Goal: Information Seeking & Learning: Learn about a topic

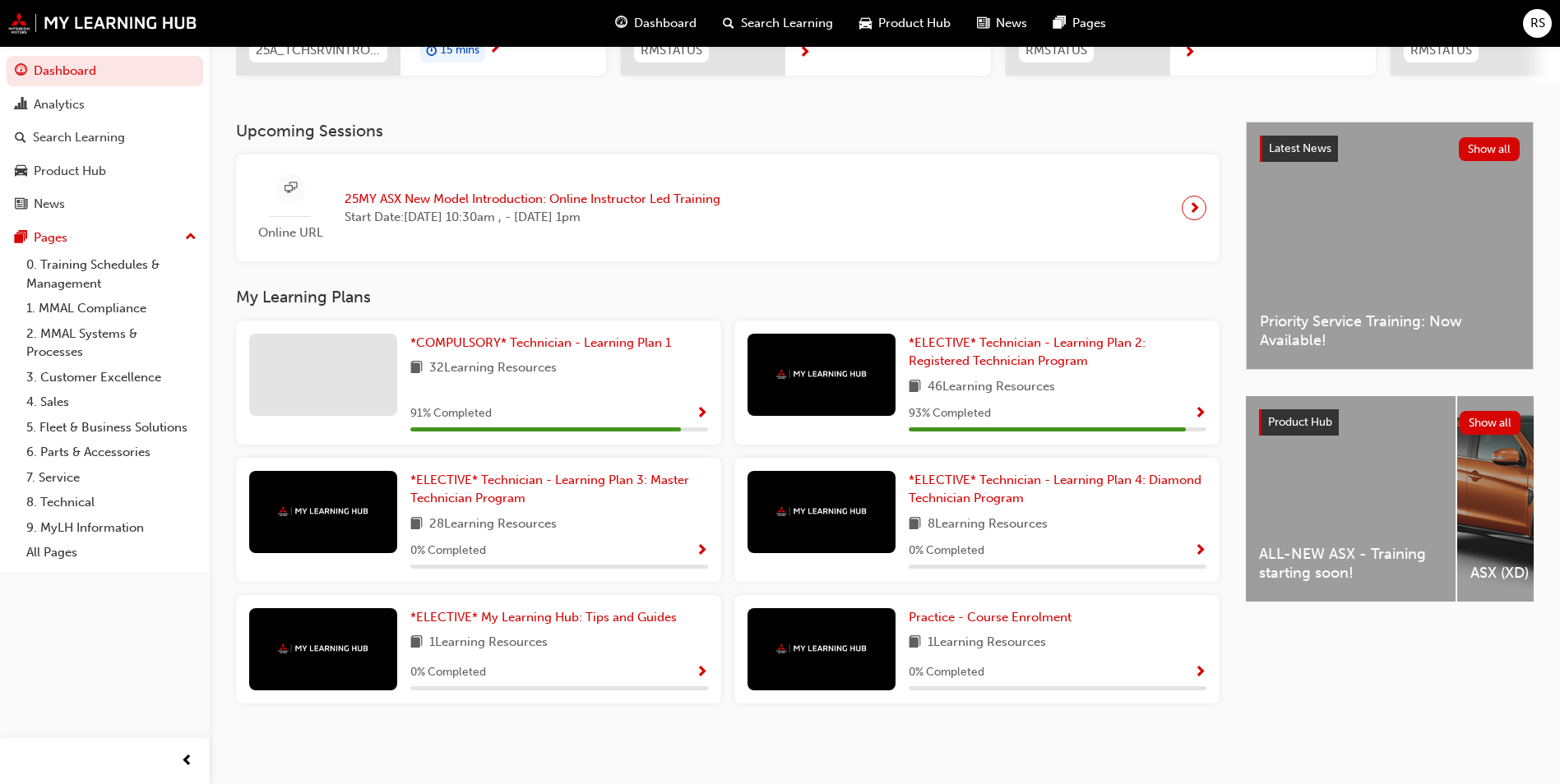
scroll to position [304, 0]
click at [547, 412] on div "91 % Completed" at bounding box center [559, 414] width 297 height 21
click at [618, 380] on div "*COMPULSORY* Technician - Learning Plan 1 32 Learning Resources 91 % Completed" at bounding box center [559, 382] width 297 height 98
click at [451, 345] on span "*COMPULSORY* Technician - Learning Plan 1" at bounding box center [540, 343] width 261 height 15
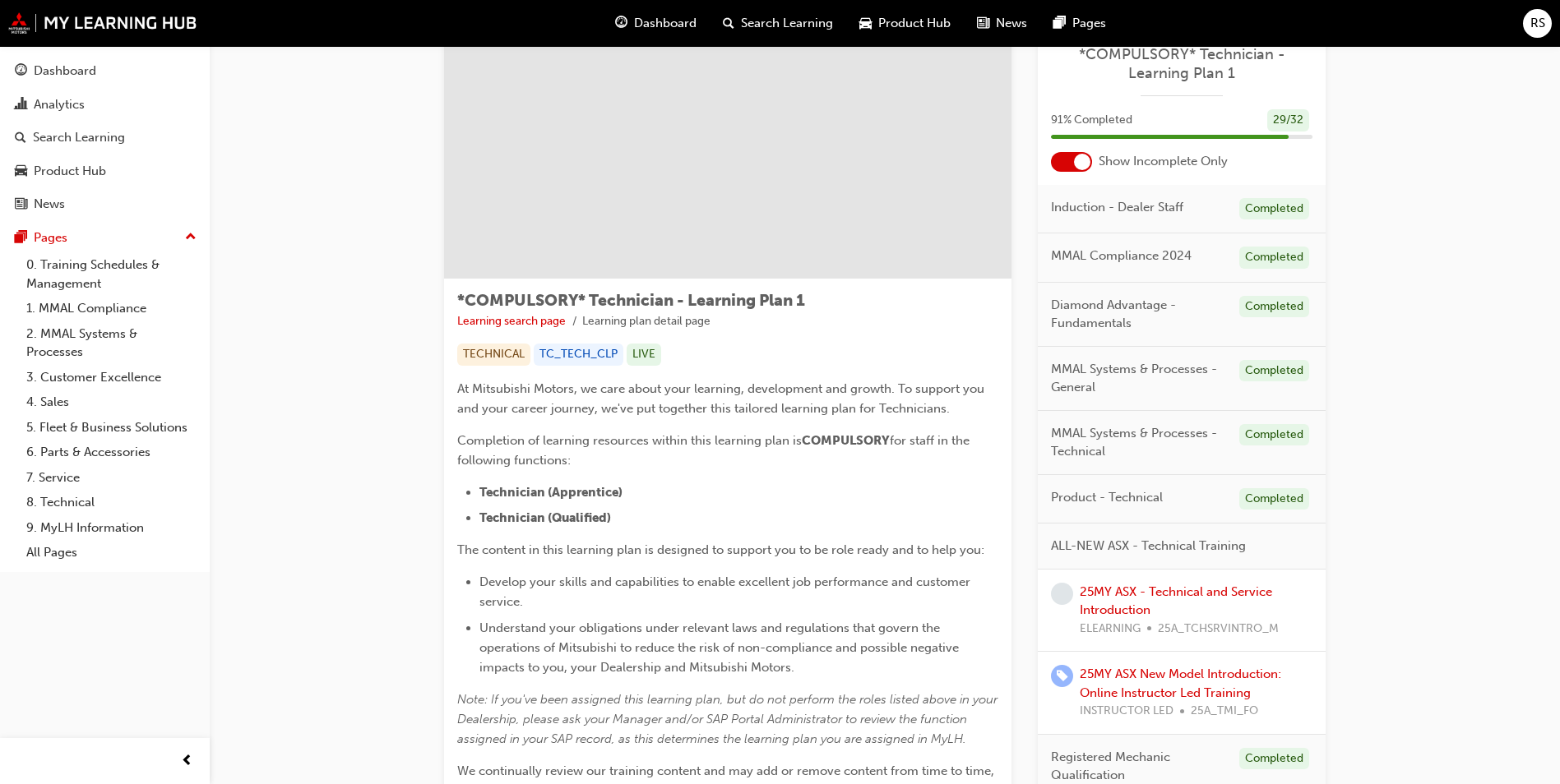
scroll to position [82, 0]
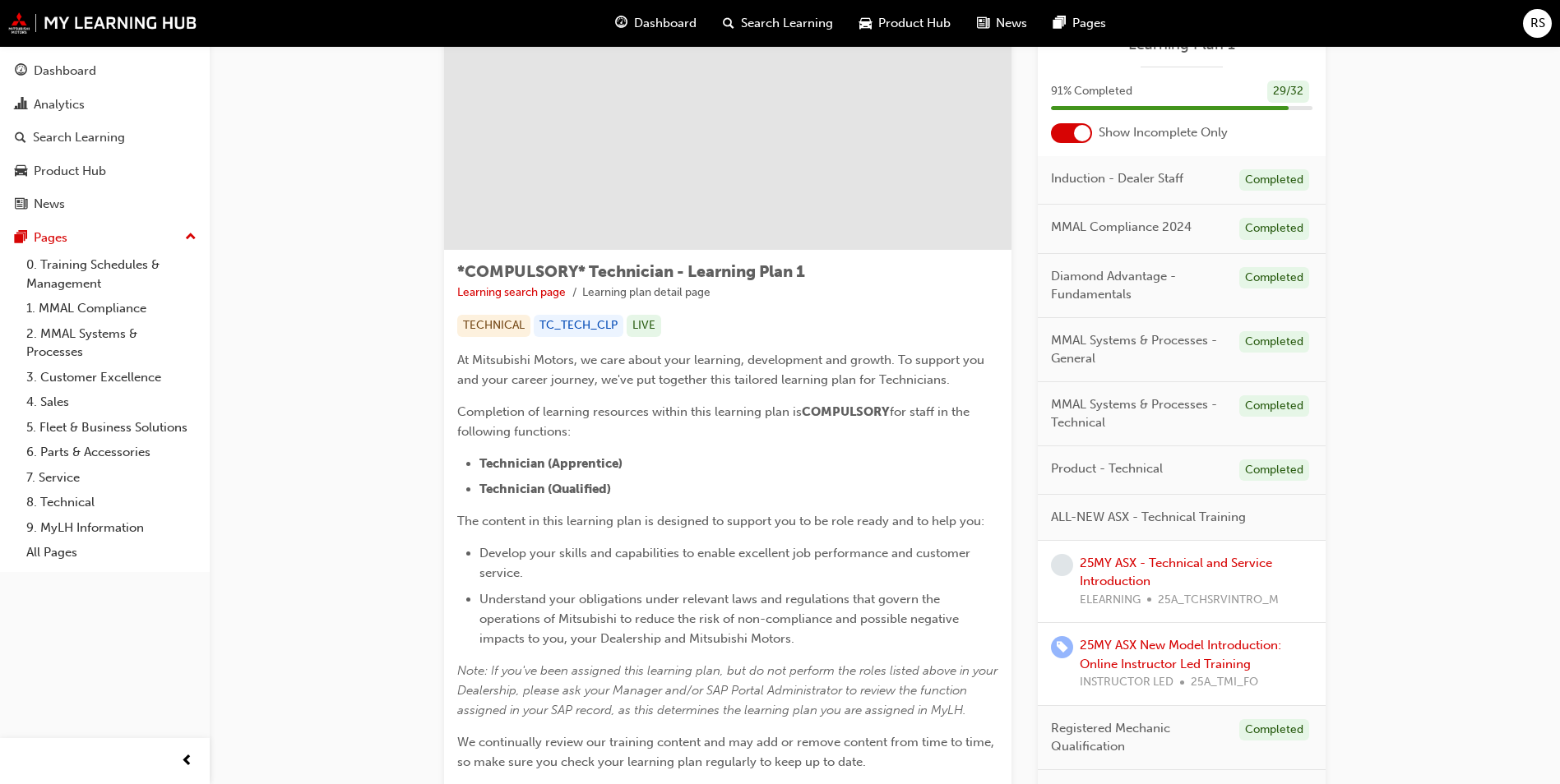
click at [1082, 134] on div at bounding box center [1082, 134] width 17 height 17
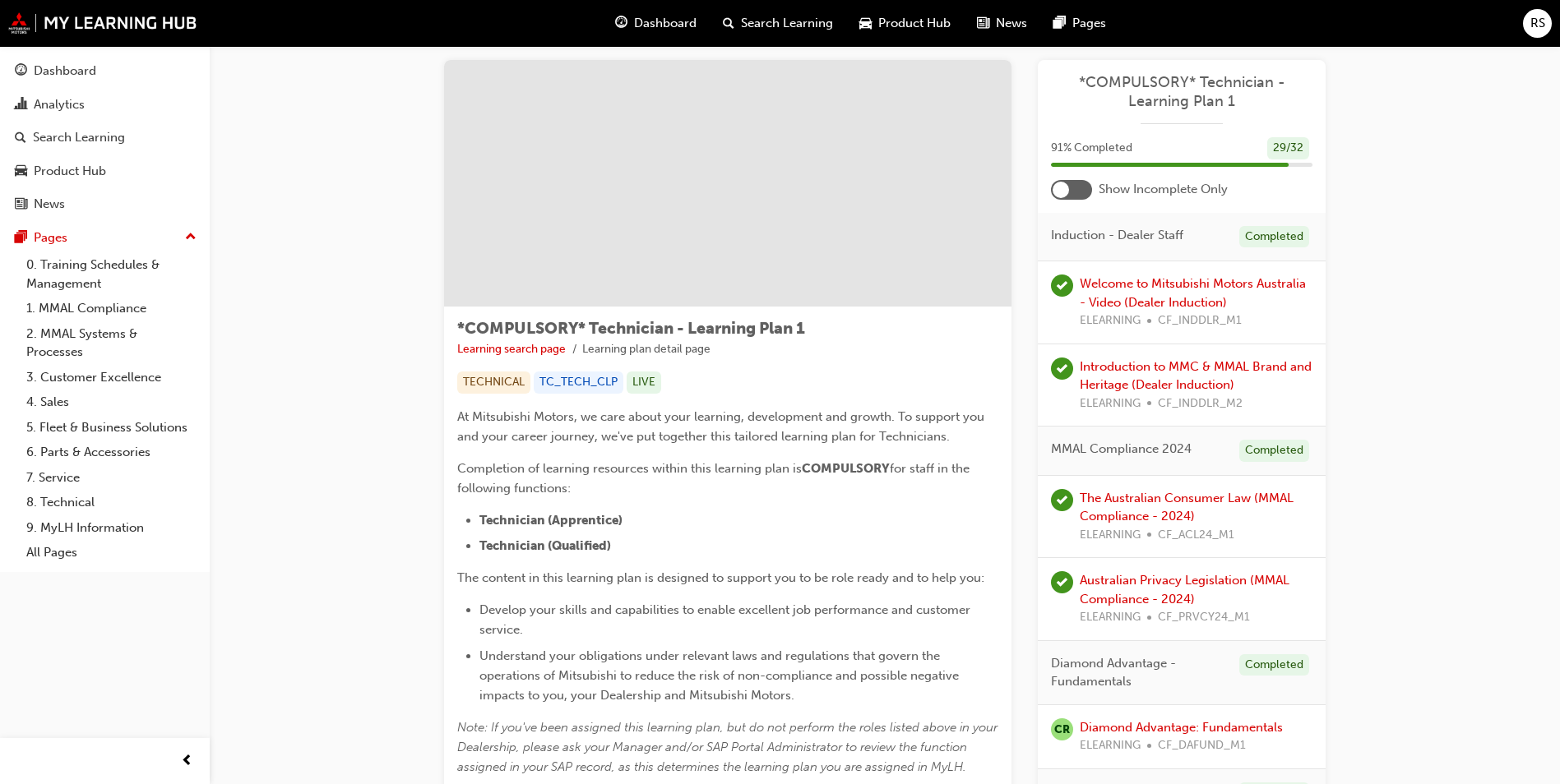
scroll to position [0, 0]
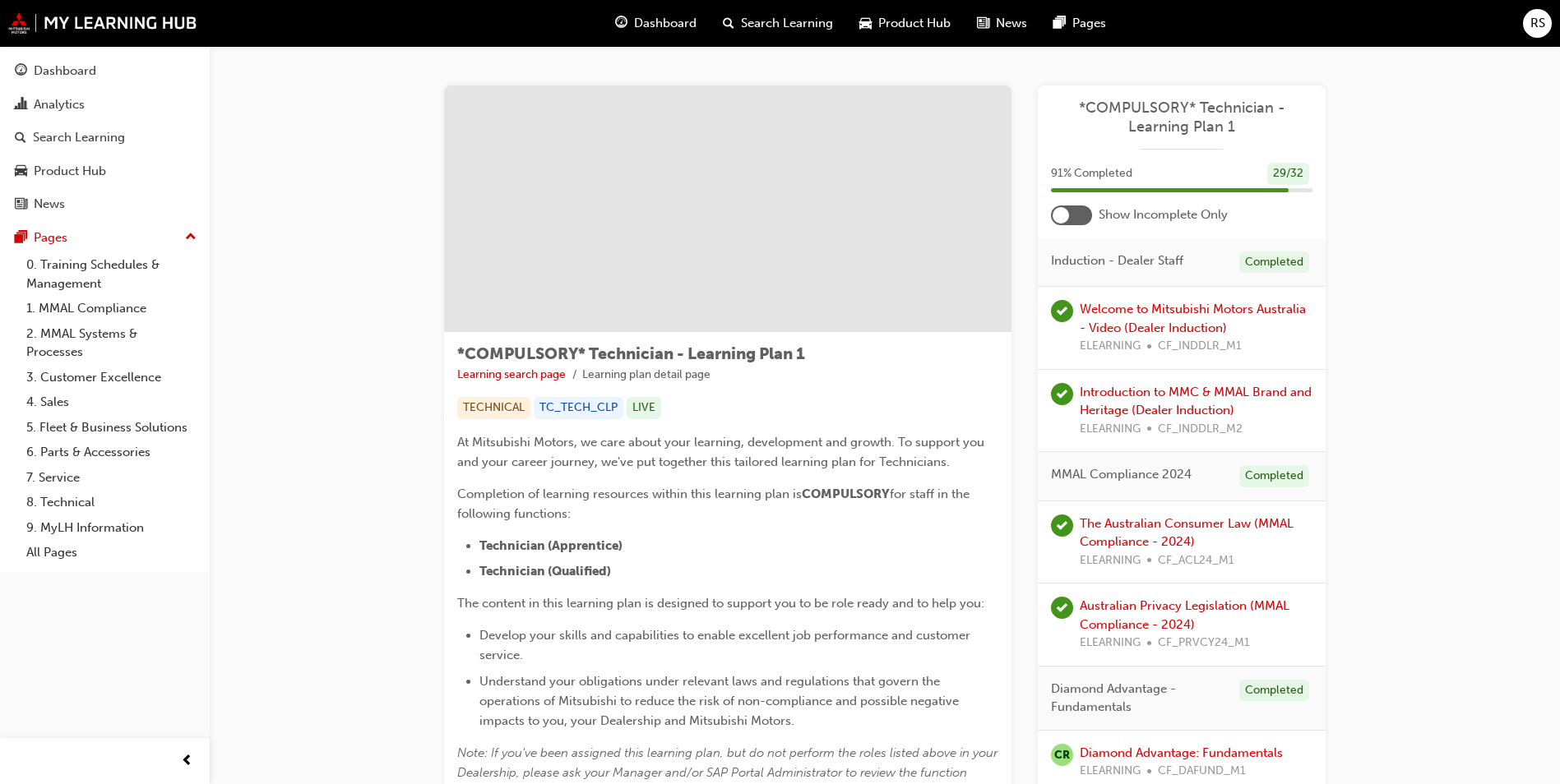
click at [1089, 222] on div at bounding box center [1071, 215] width 41 height 20
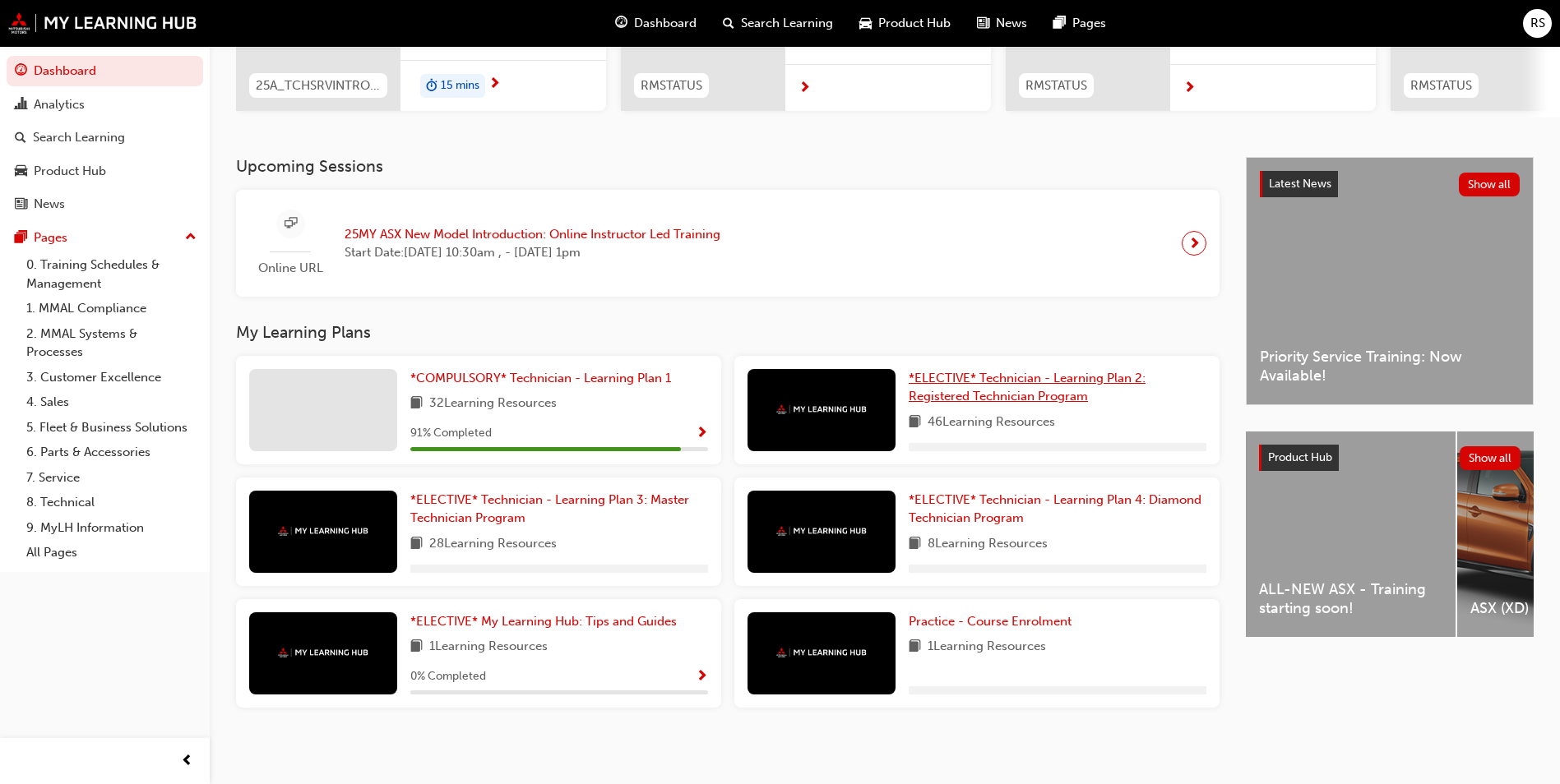
scroll to position [272, 0]
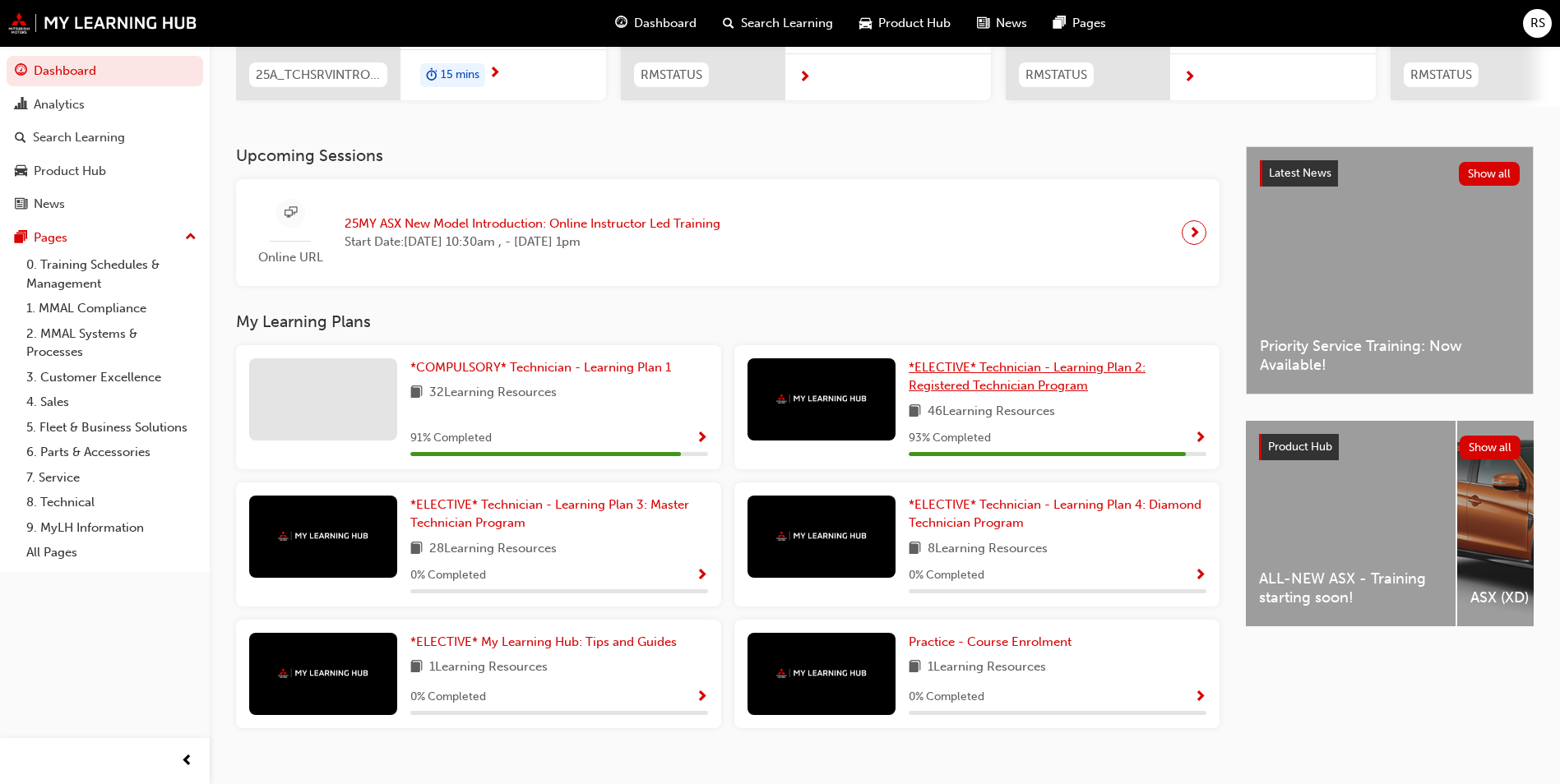
click at [1029, 386] on span "*ELECTIVE* Technician - Learning Plan 2: Registered Technician Program" at bounding box center [1026, 377] width 236 height 34
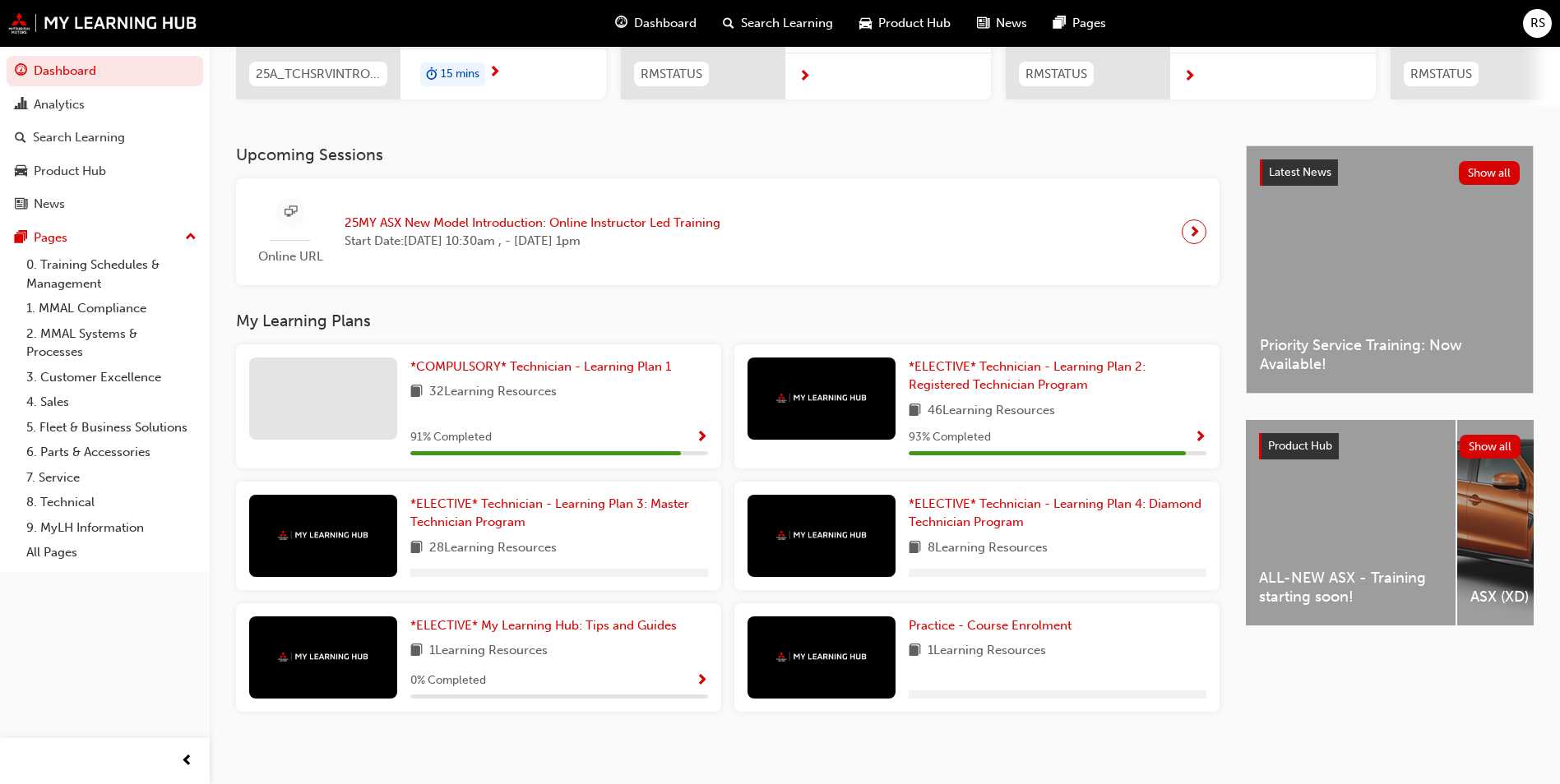
scroll to position [288, 0]
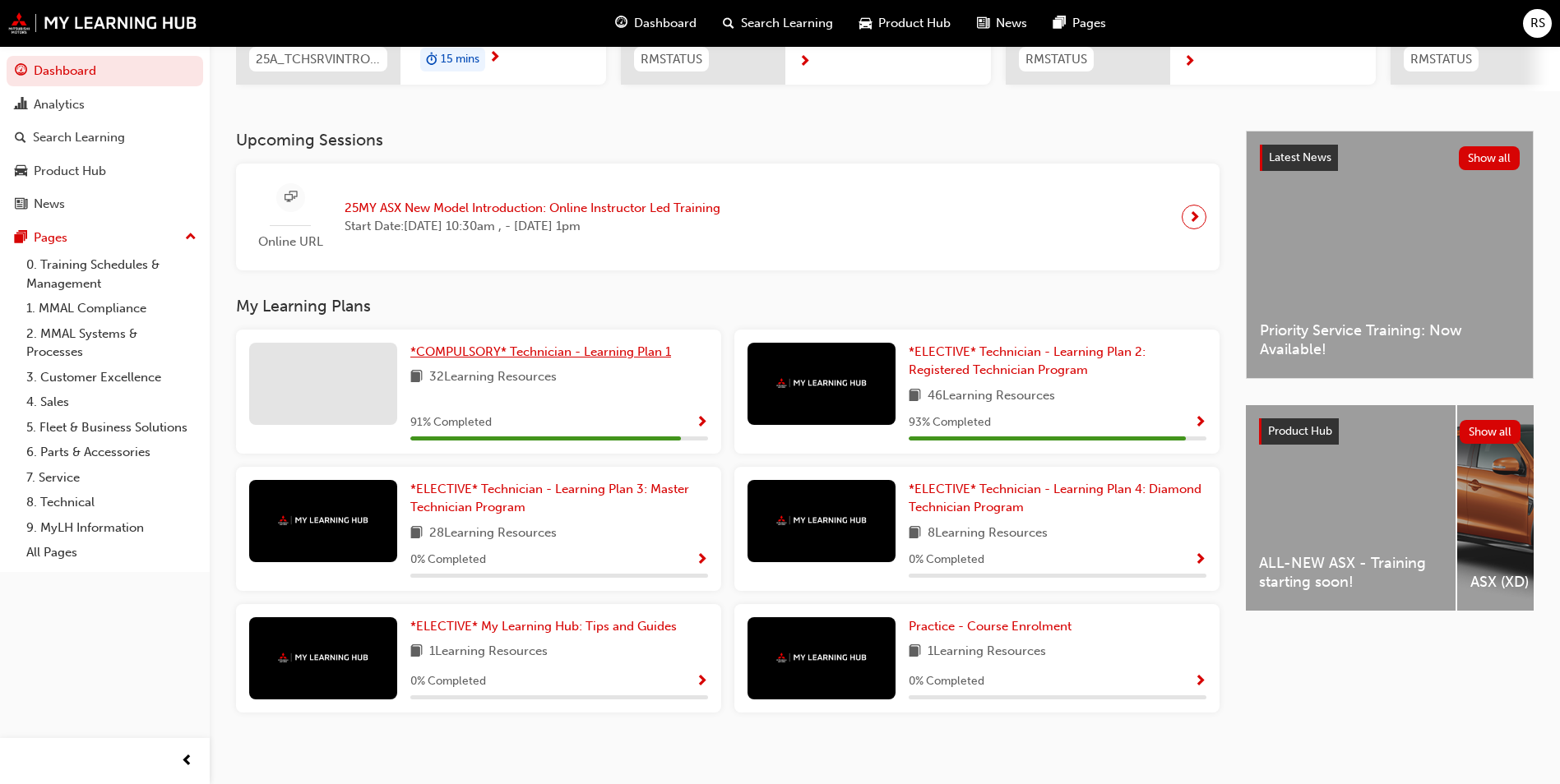
click at [504, 359] on span "*COMPULSORY* Technician - Learning Plan 1" at bounding box center [540, 352] width 261 height 15
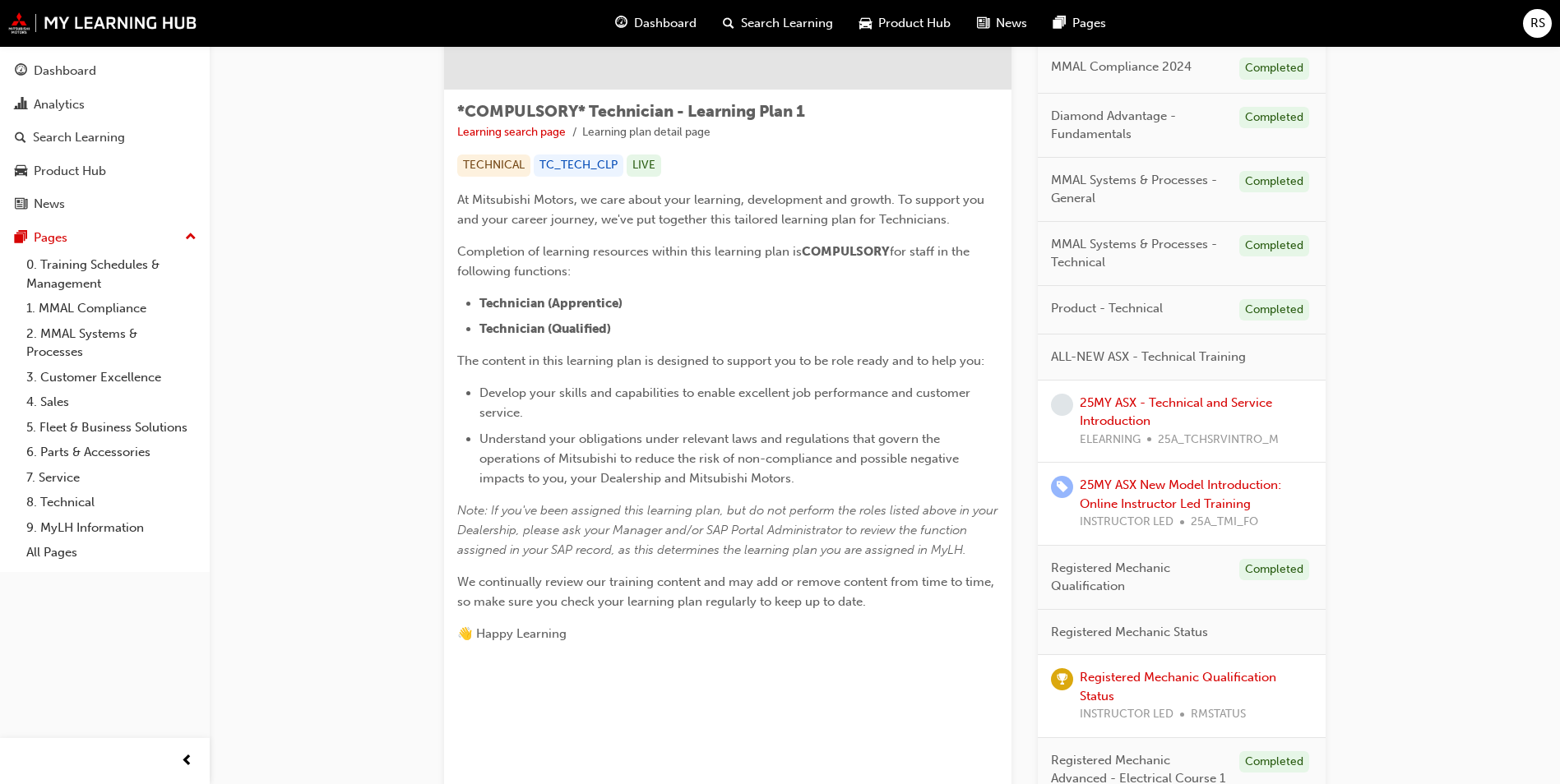
scroll to position [247, 0]
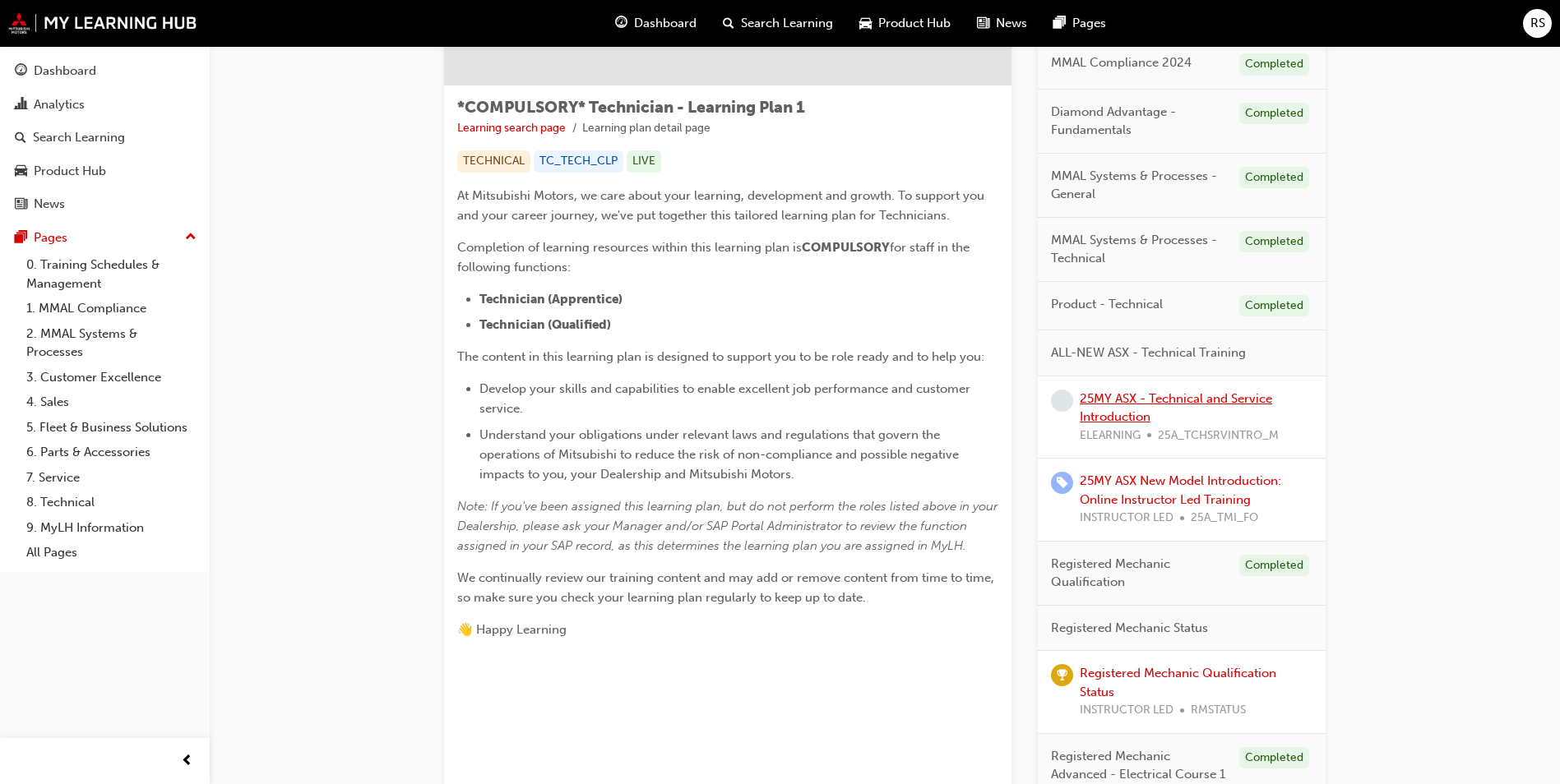
click at [1103, 396] on link "25MY ASX - Technical and Service Introduction" at bounding box center [1176, 408] width 193 height 34
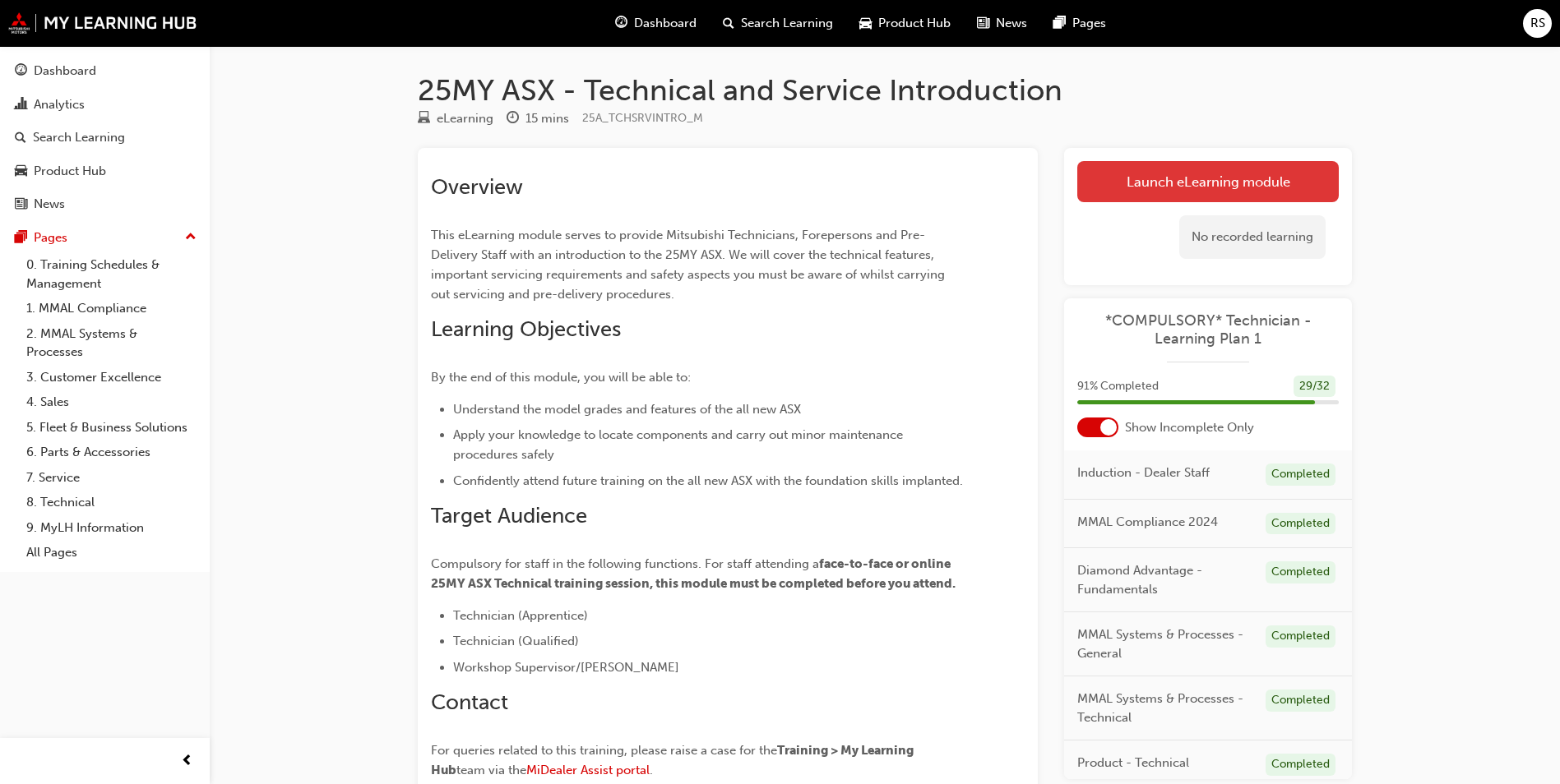
click at [1124, 184] on link "Launch eLearning module" at bounding box center [1208, 181] width 262 height 41
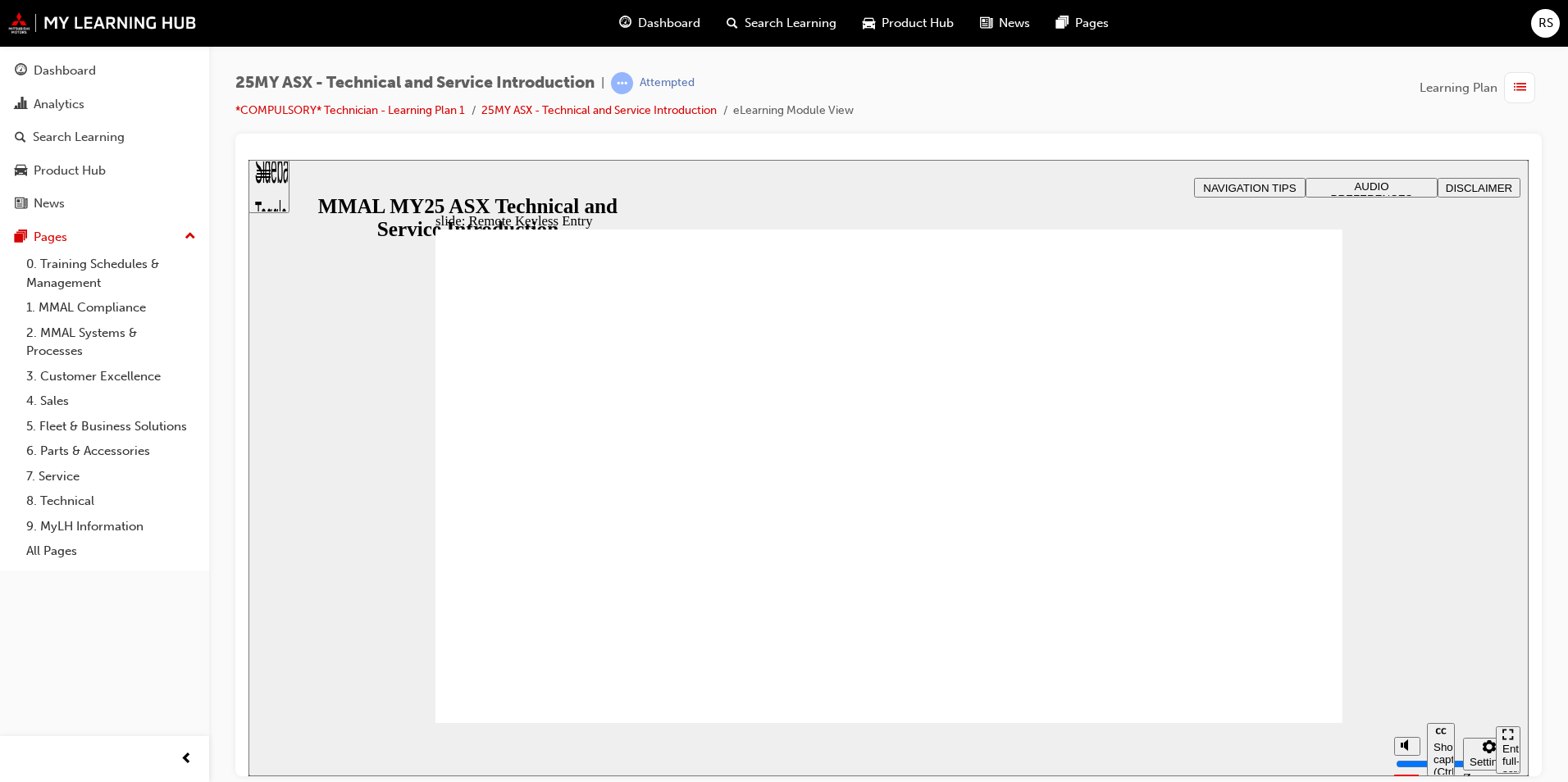
type input "21"
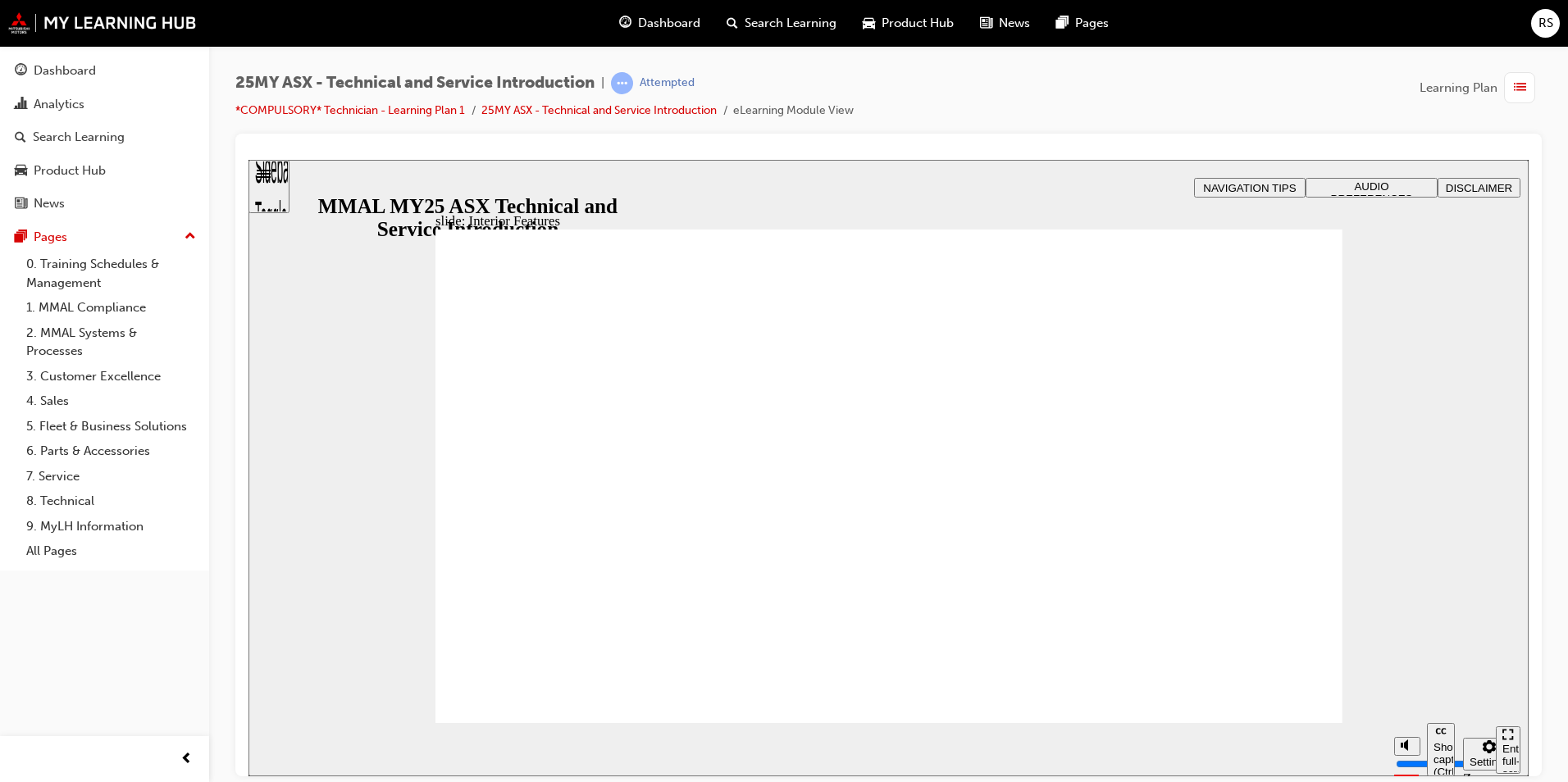
type input "17"
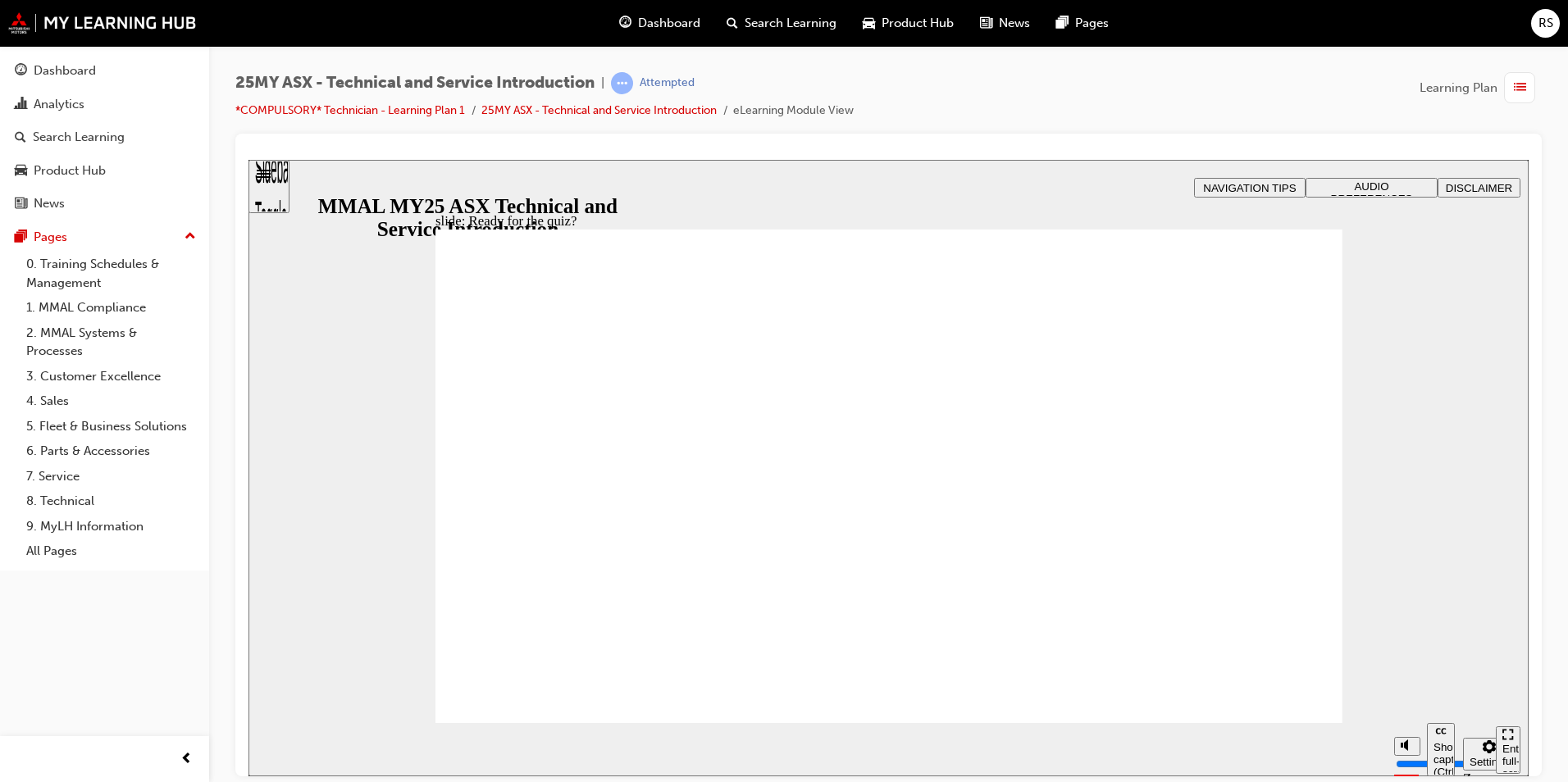
radio input "true"
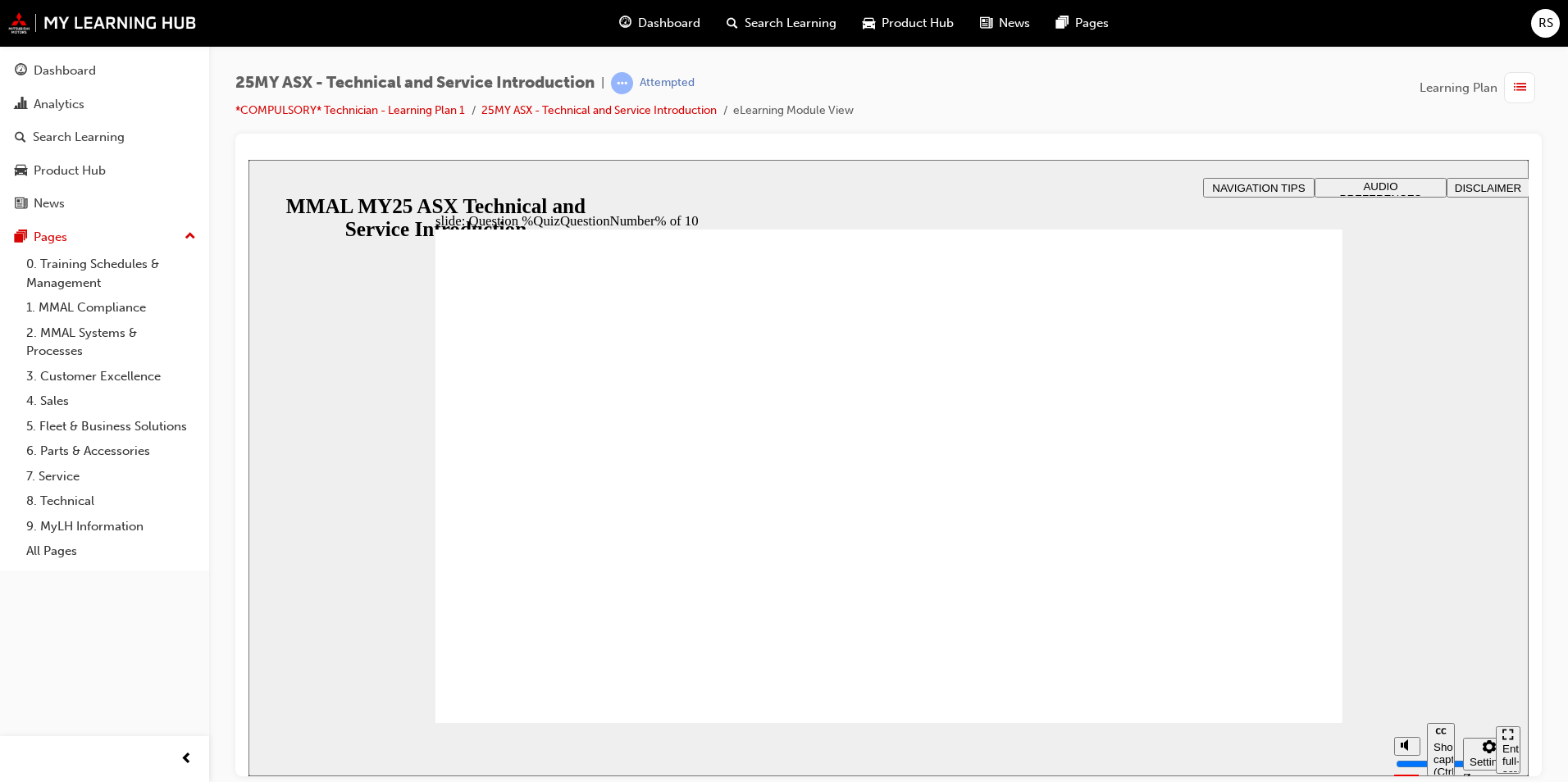
radio input "true"
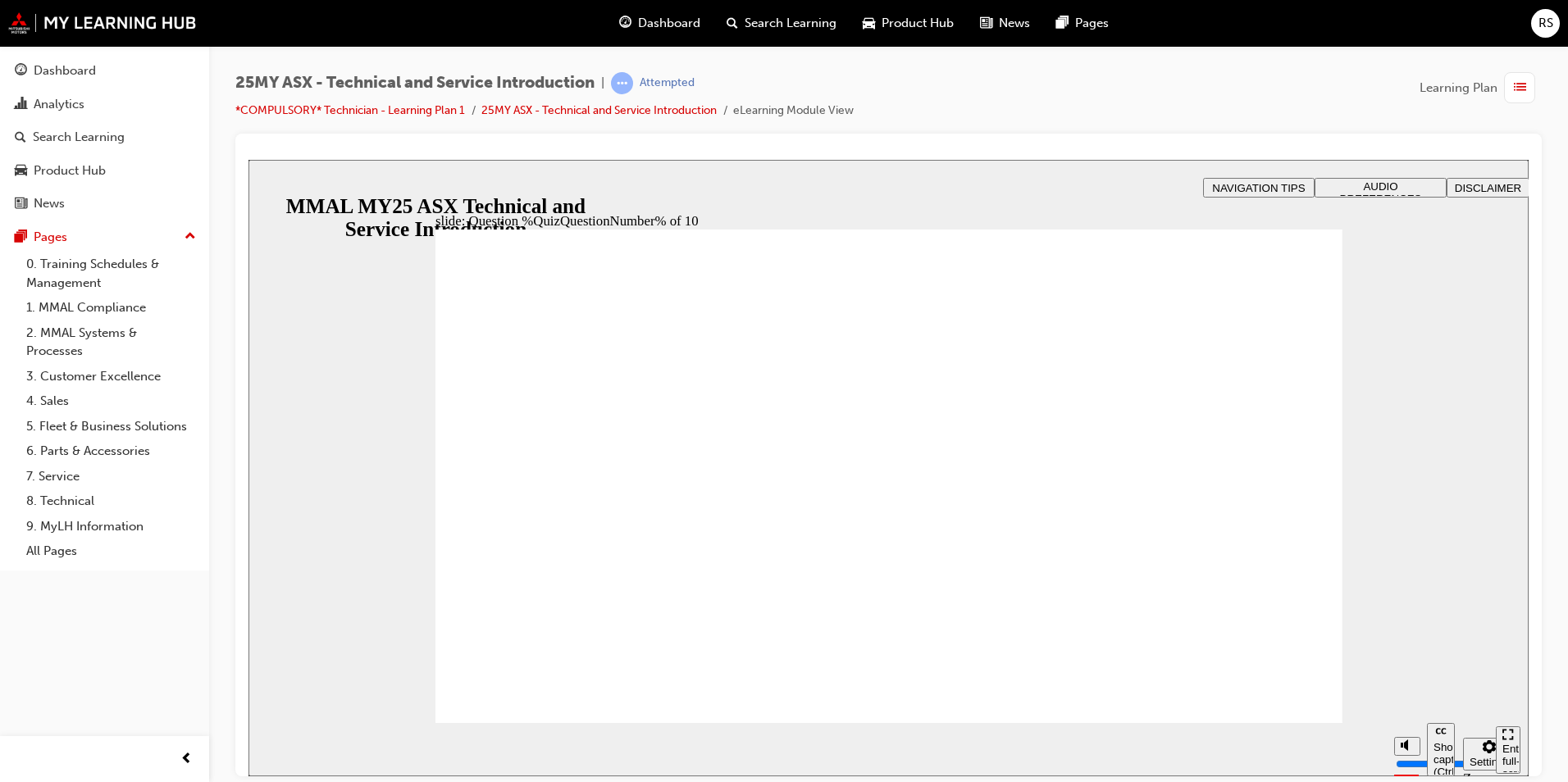
drag, startPoint x: 530, startPoint y: 525, endPoint x: 960, endPoint y: 610, distance: 438.3
radio input "true"
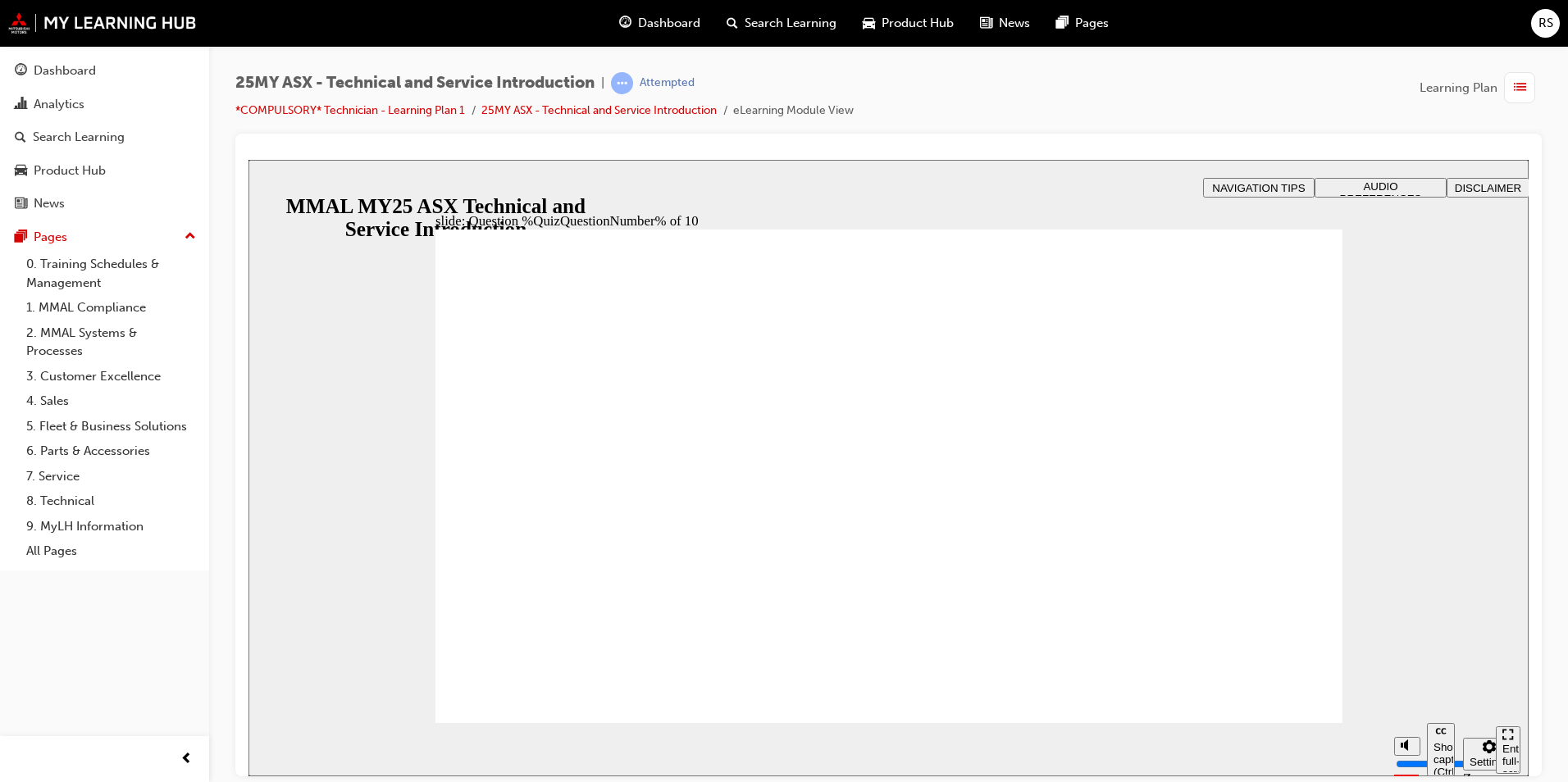
radio input "true"
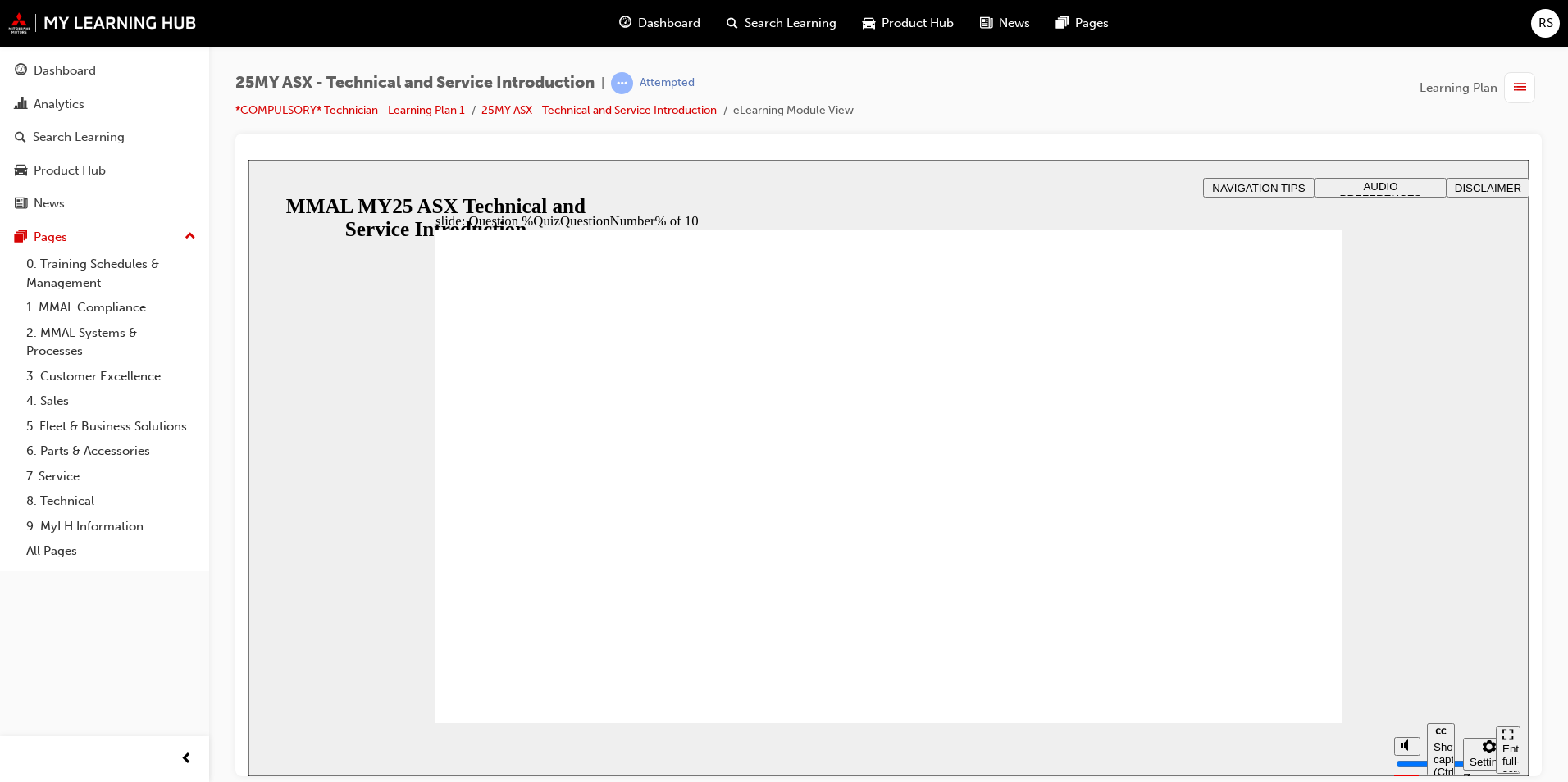
radio input "true"
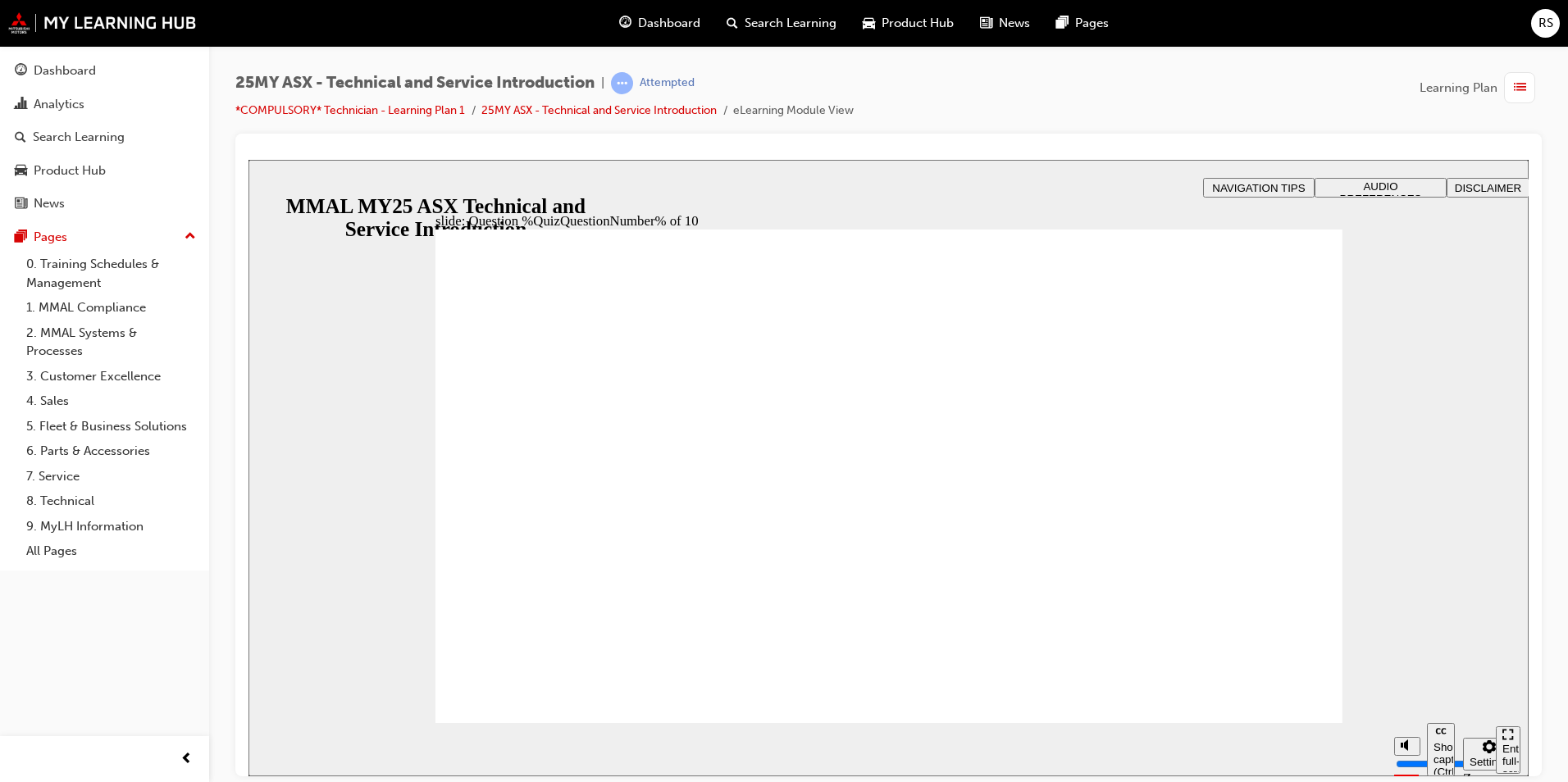
radio input "true"
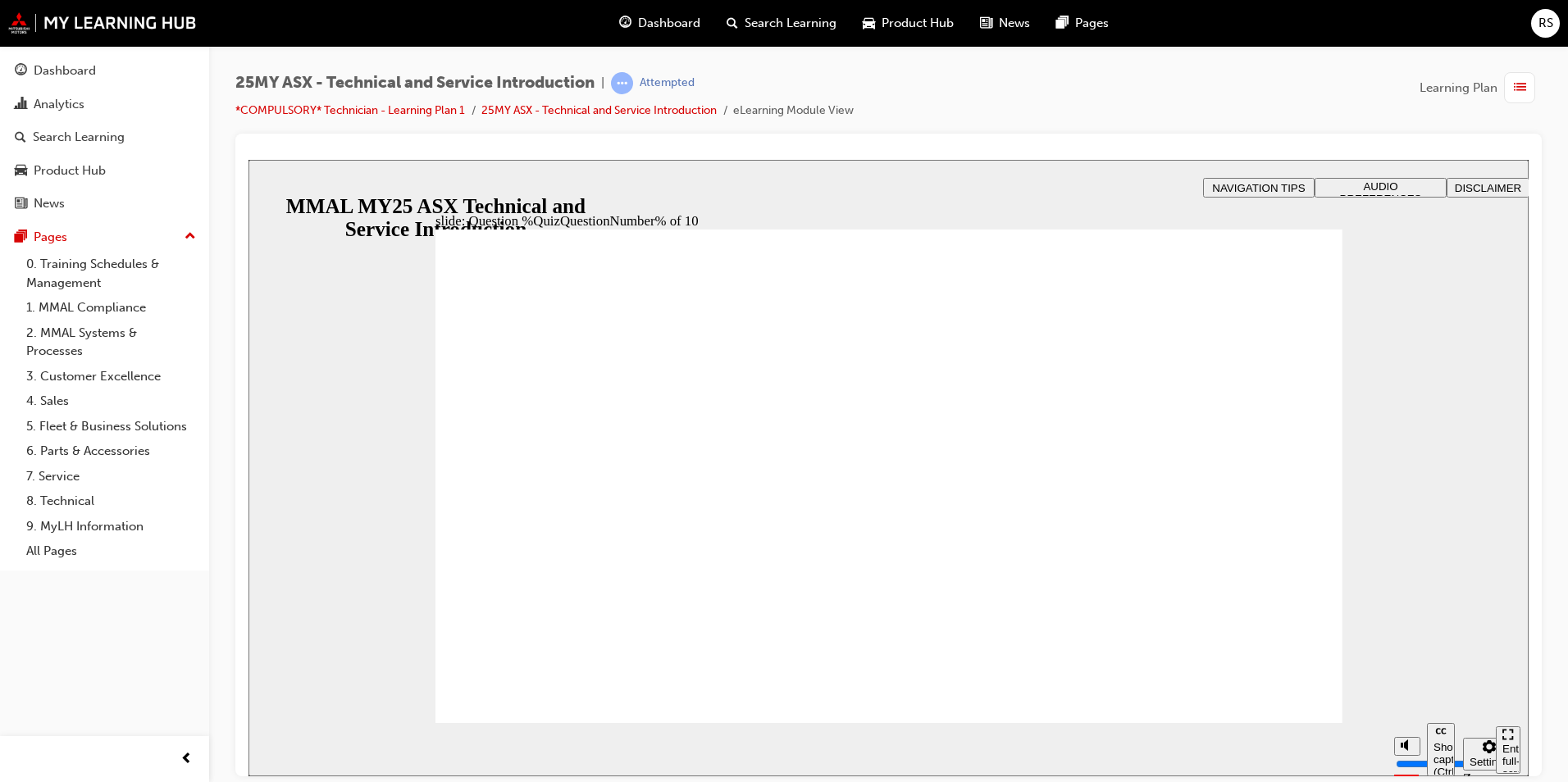
radio input "true"
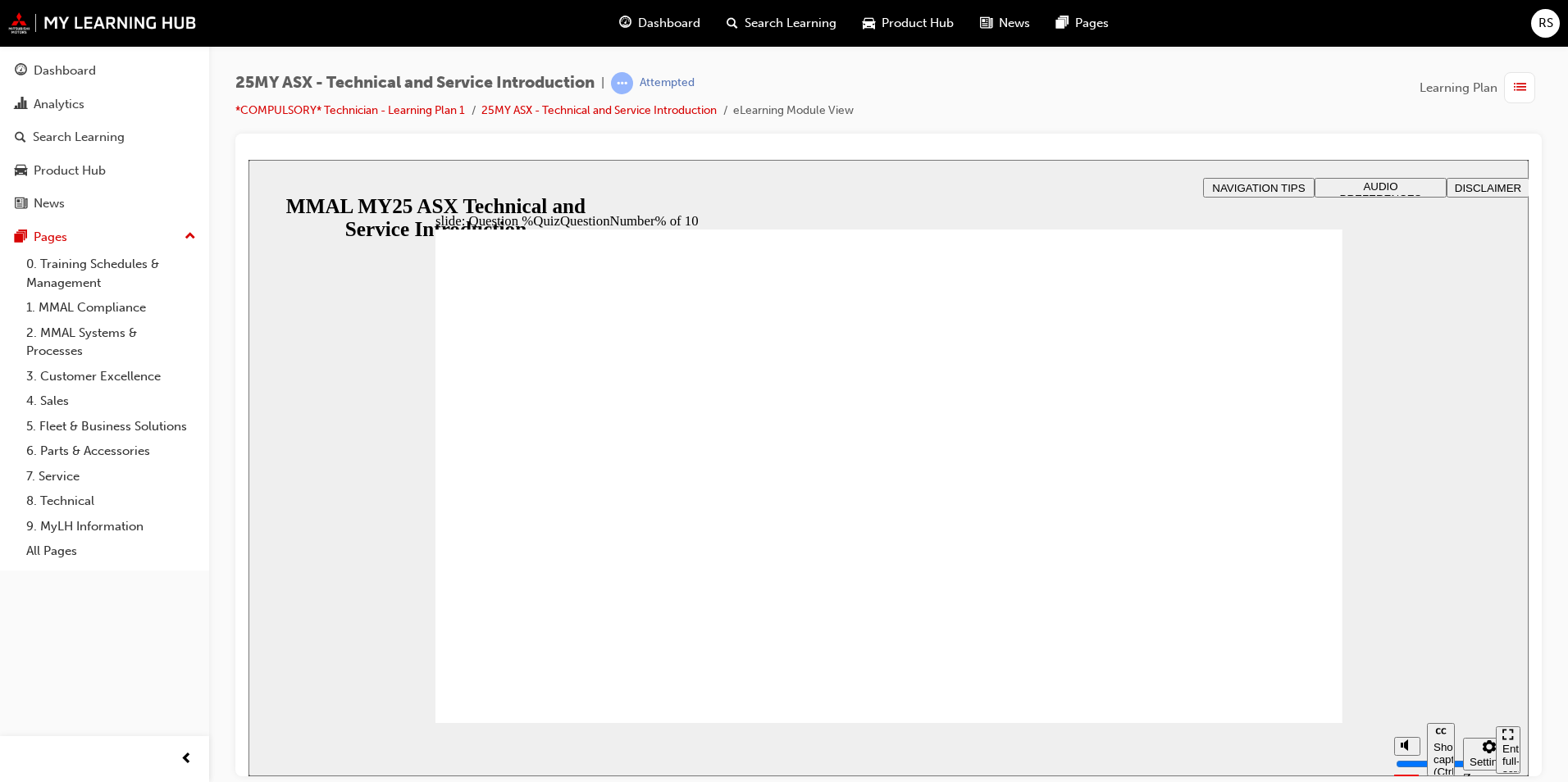
radio input "true"
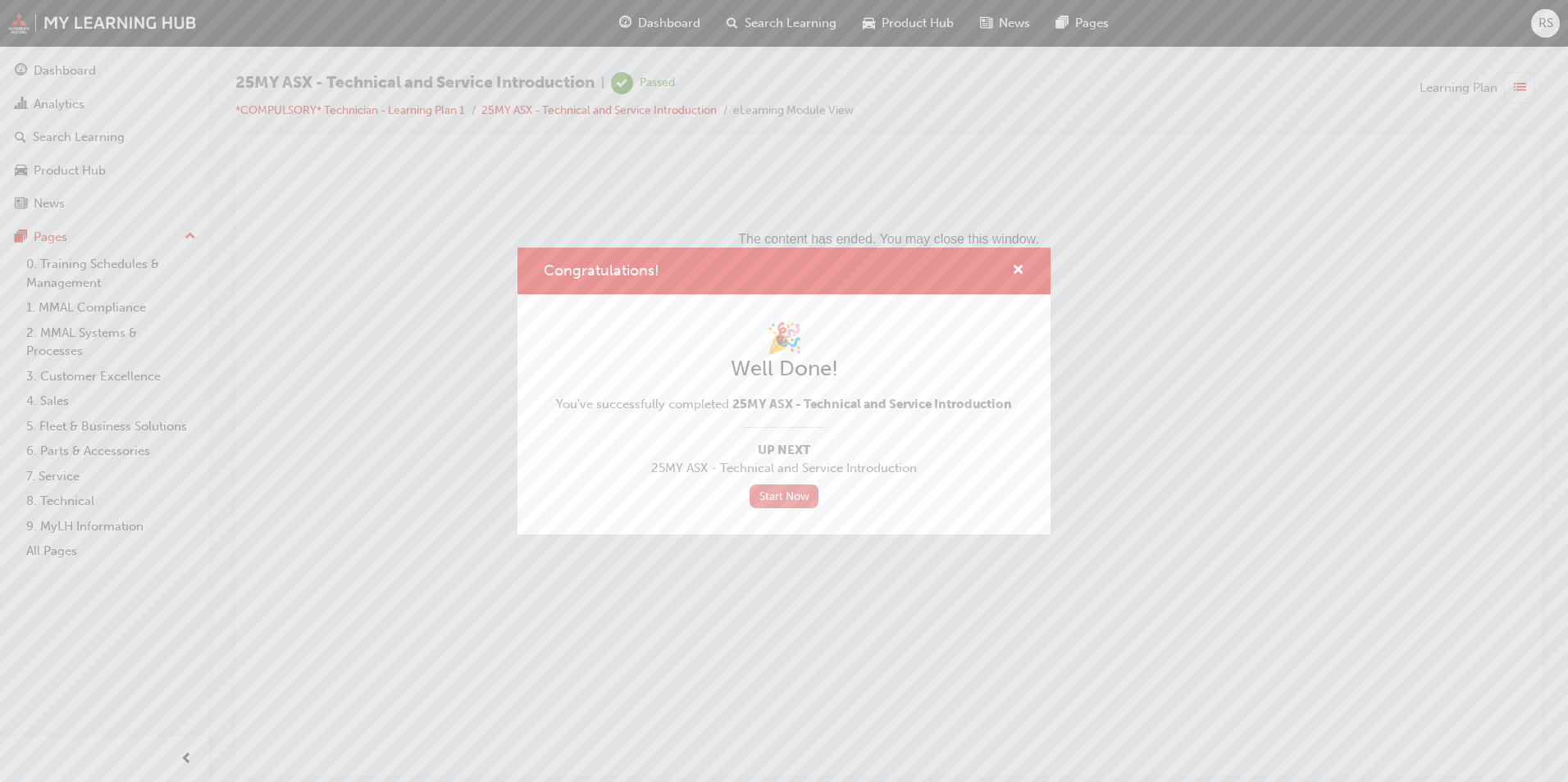
click at [763, 498] on link "Start Now" at bounding box center [784, 497] width 69 height 24
click at [800, 493] on link "Start Now" at bounding box center [784, 497] width 69 height 24
click at [1016, 265] on span "cross-icon" at bounding box center [1017, 271] width 12 height 15
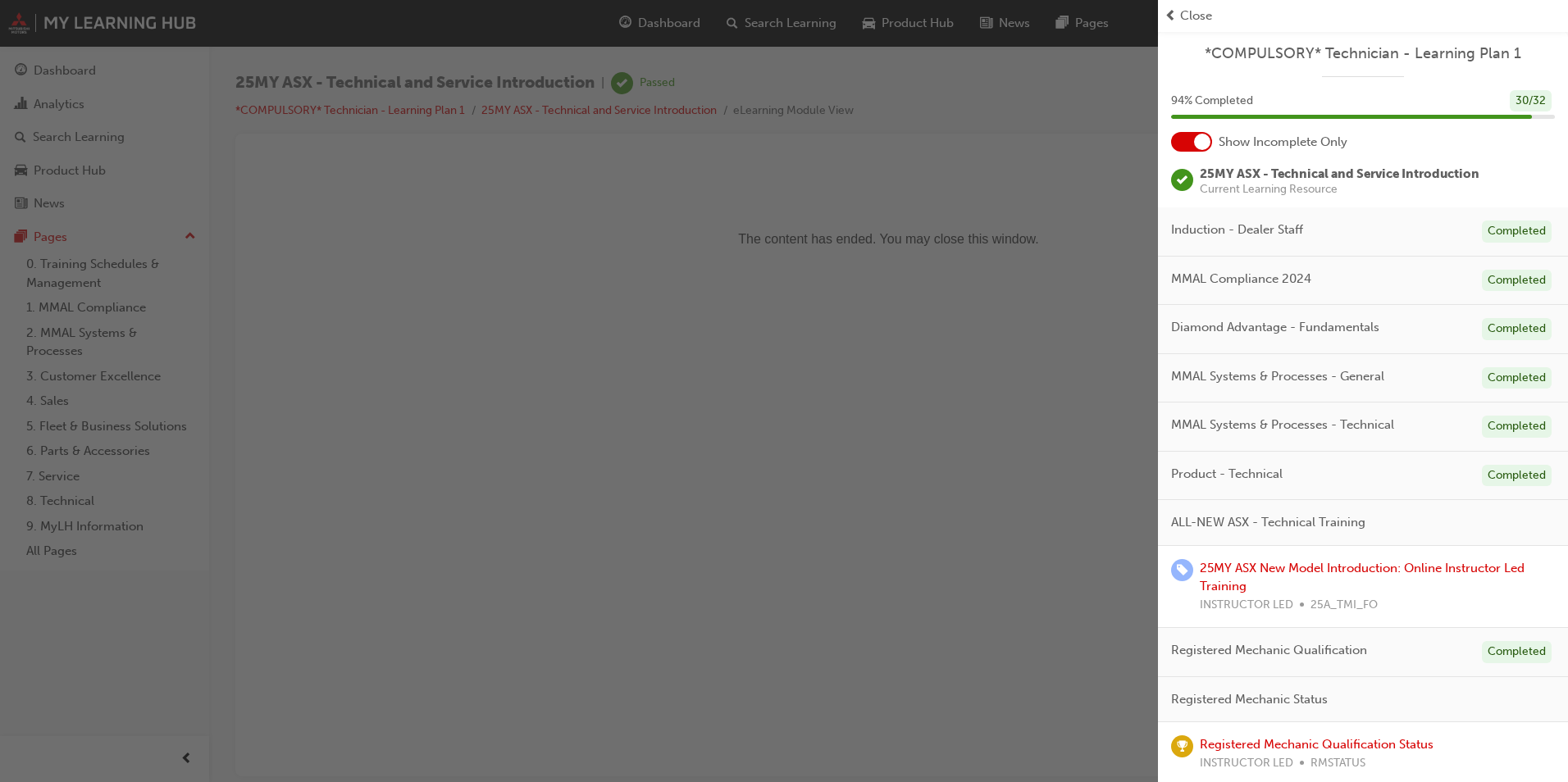
click at [1072, 191] on div "button" at bounding box center [579, 391] width 1158 height 782
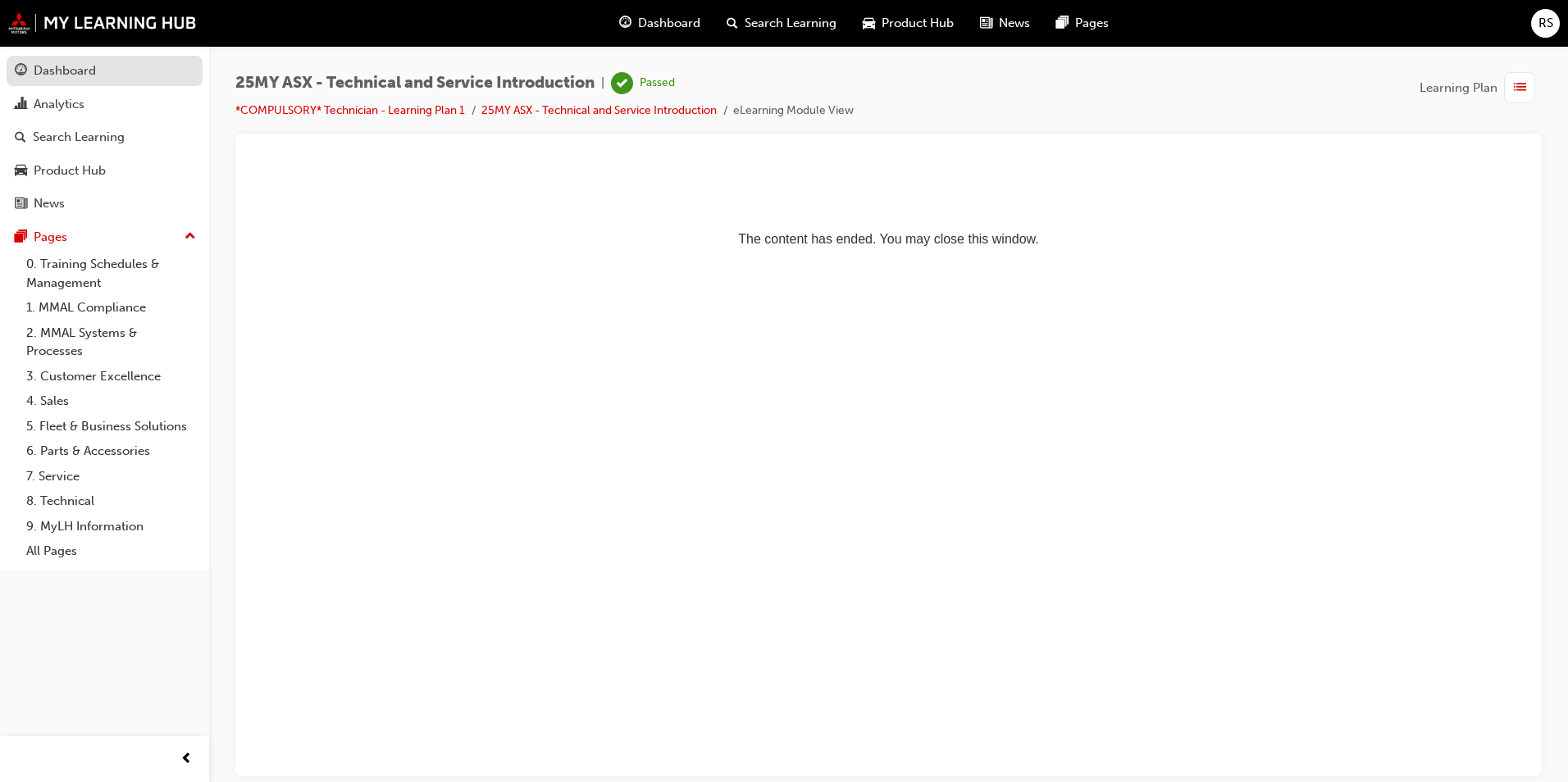
click at [87, 71] on div "Dashboard" at bounding box center [64, 71] width 62 height 19
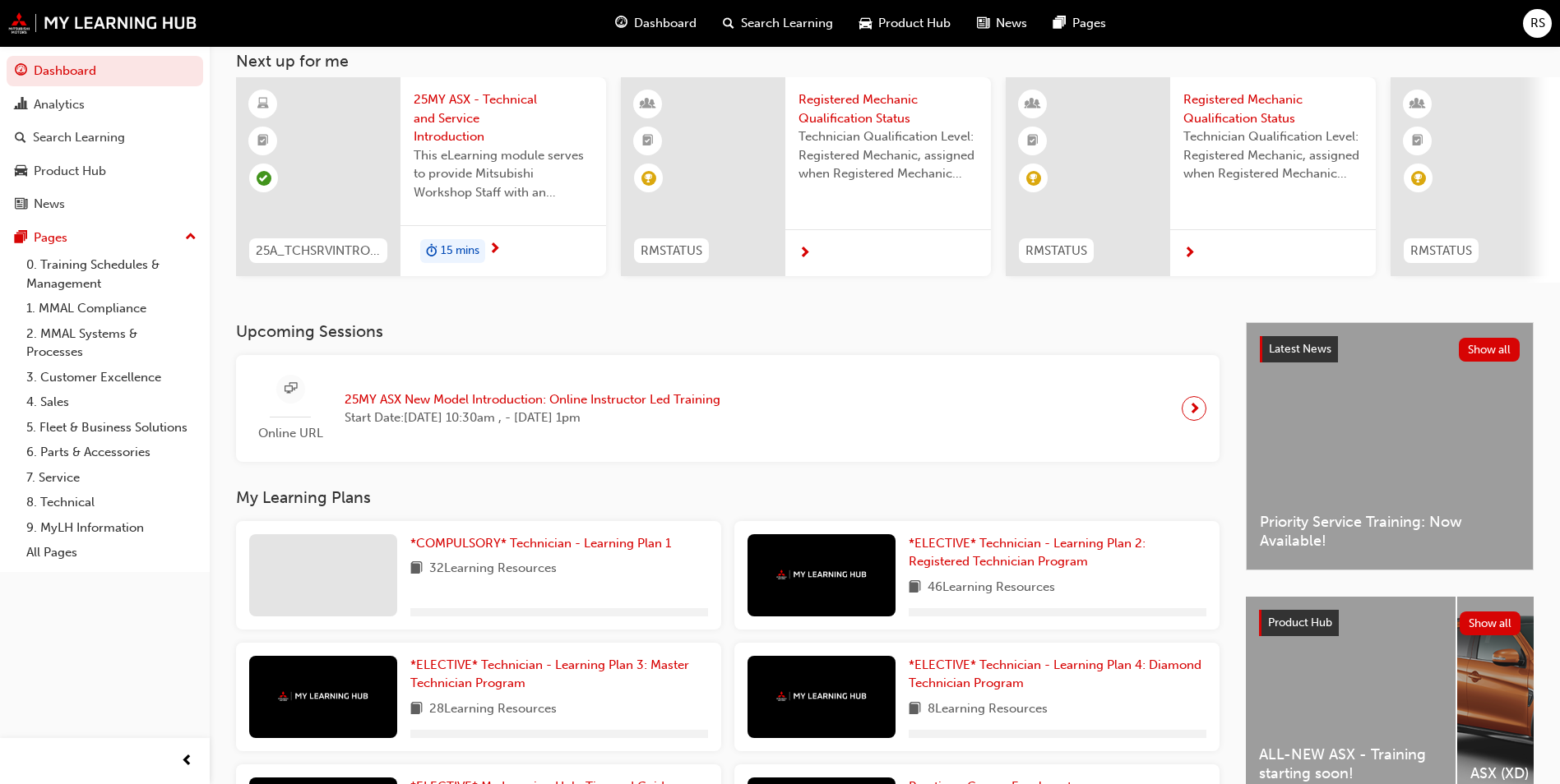
scroll to position [247, 0]
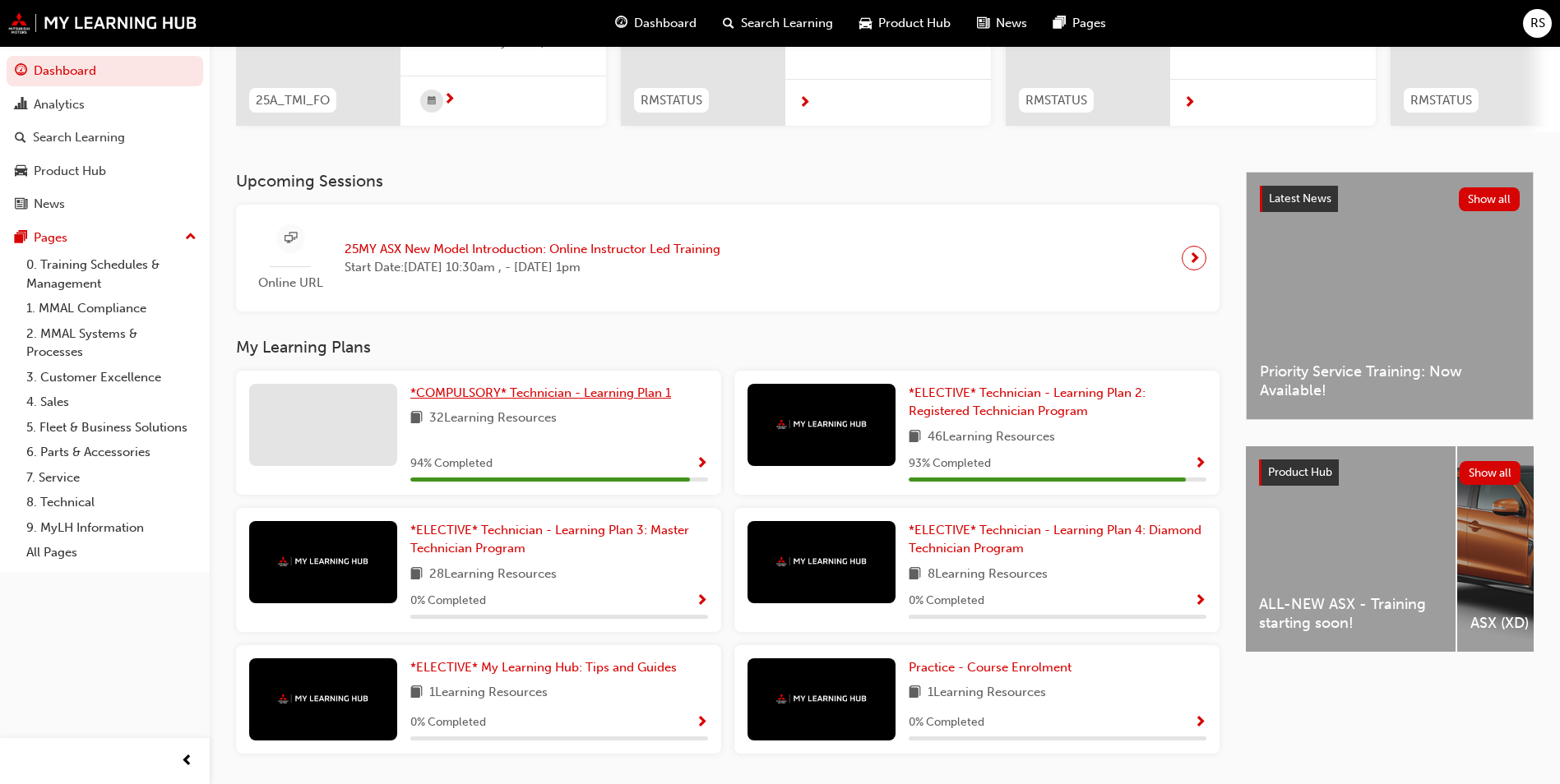
click at [567, 403] on link "*COMPULSORY* Technician - Learning Plan 1" at bounding box center [544, 393] width 267 height 19
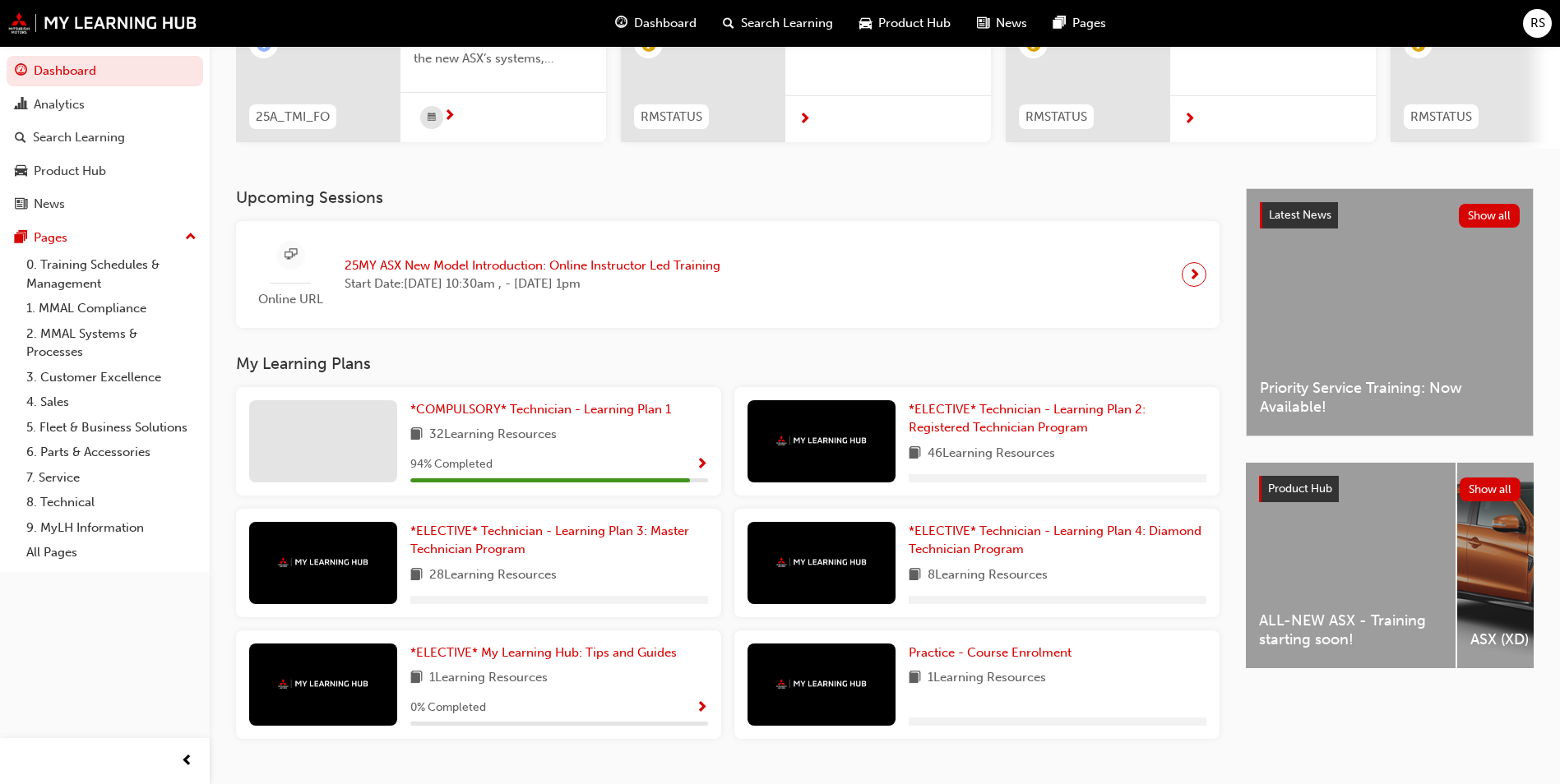
scroll to position [247, 0]
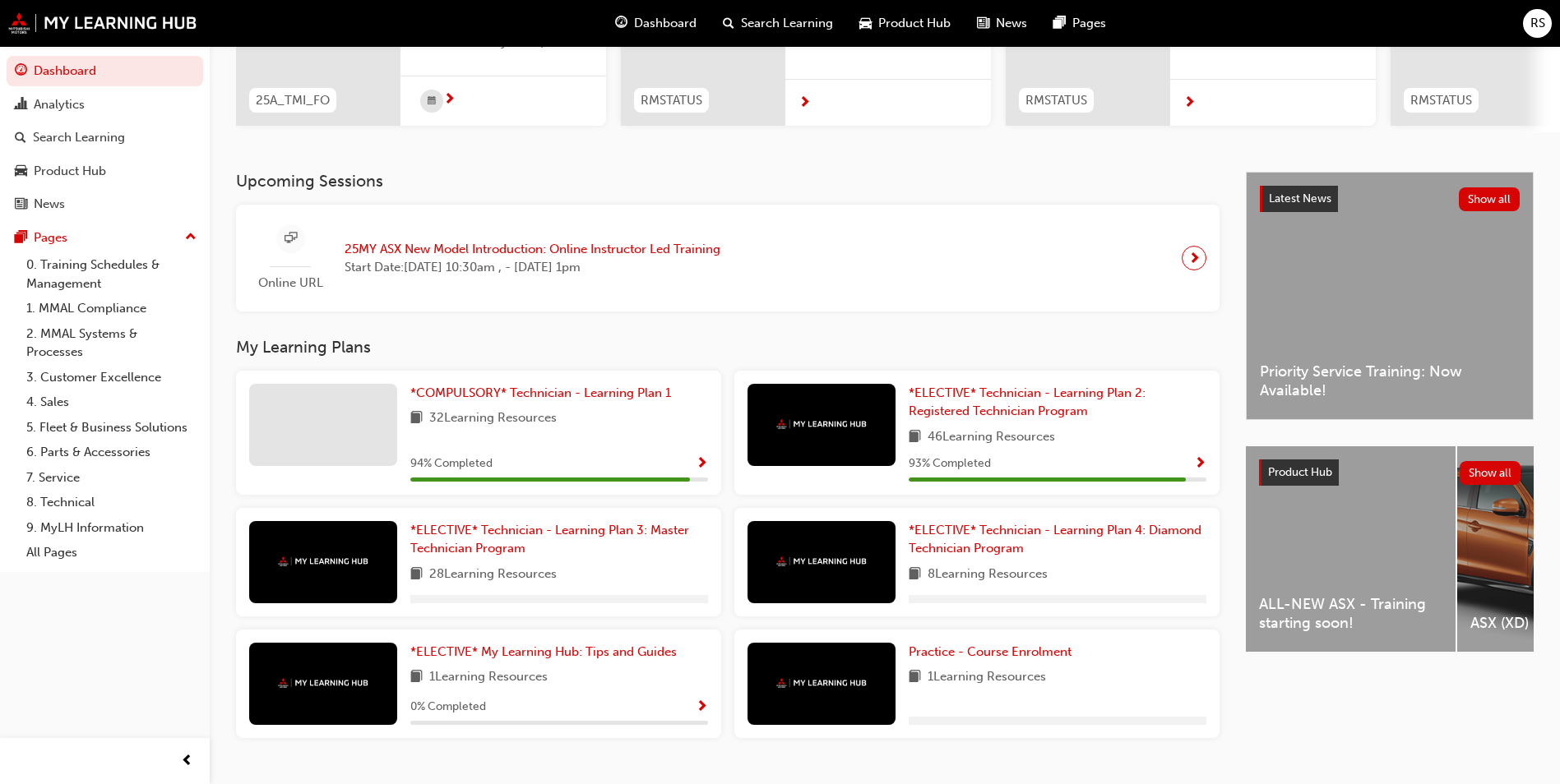
click at [547, 273] on span "Start Date: [DATE] 10:30am , - [DATE] 1pm" at bounding box center [533, 267] width 376 height 19
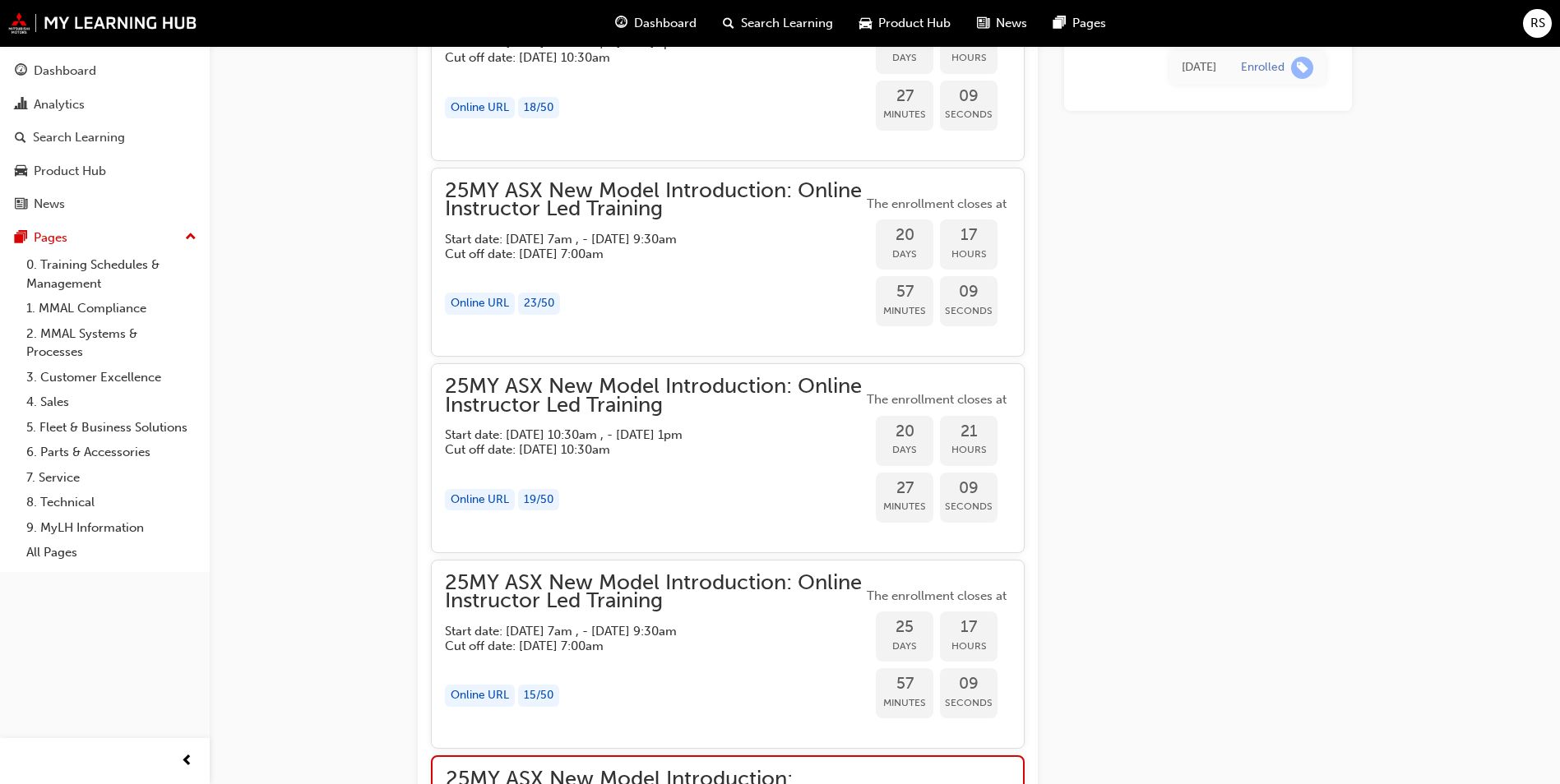
scroll to position [1333, 0]
